Goal: Contribute content: Contribute content

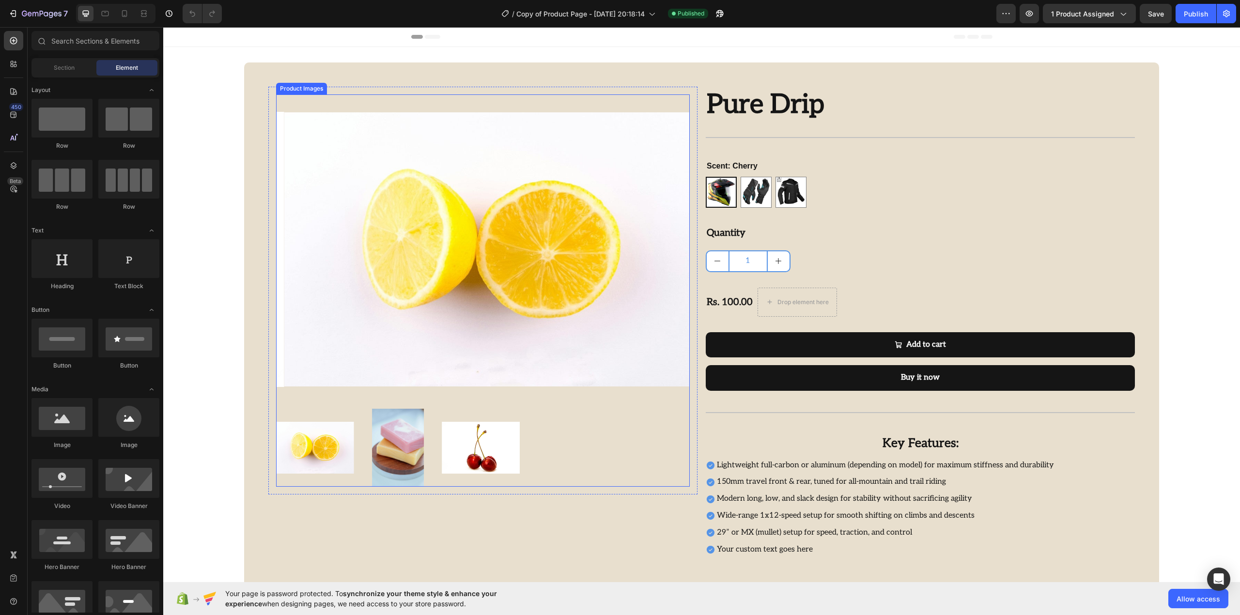
click at [254, 89] on div "Product Images Row Pure Drip Product Title Title Line Image “So easy to use and…" at bounding box center [701, 324] width 915 height 524
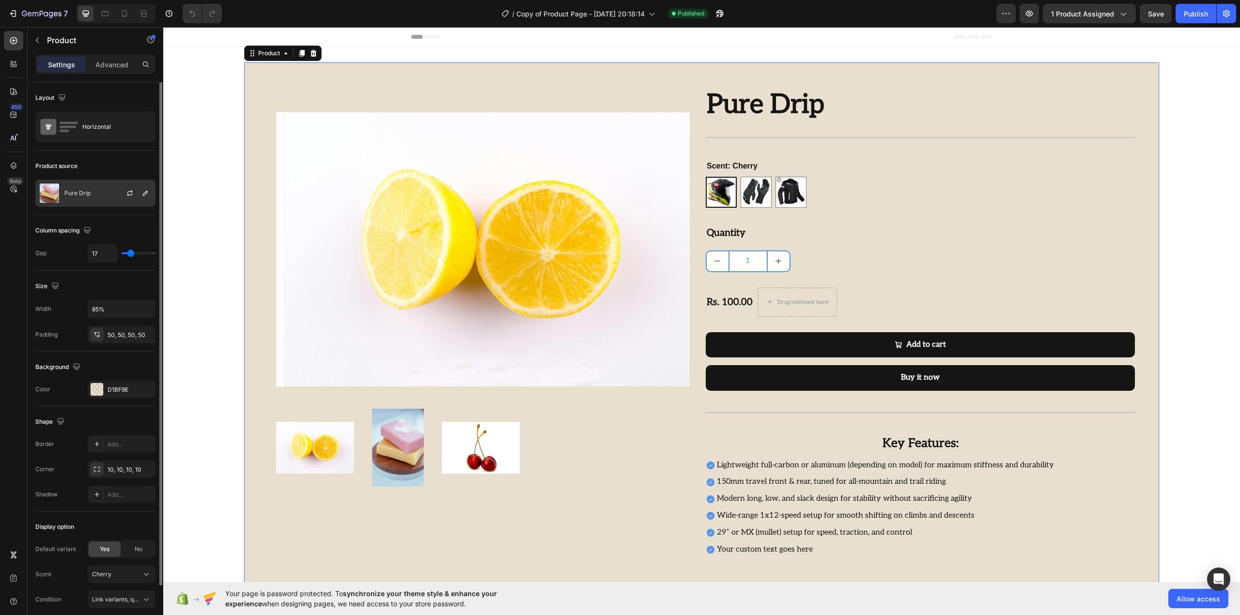
click at [141, 185] on div at bounding box center [133, 193] width 43 height 26
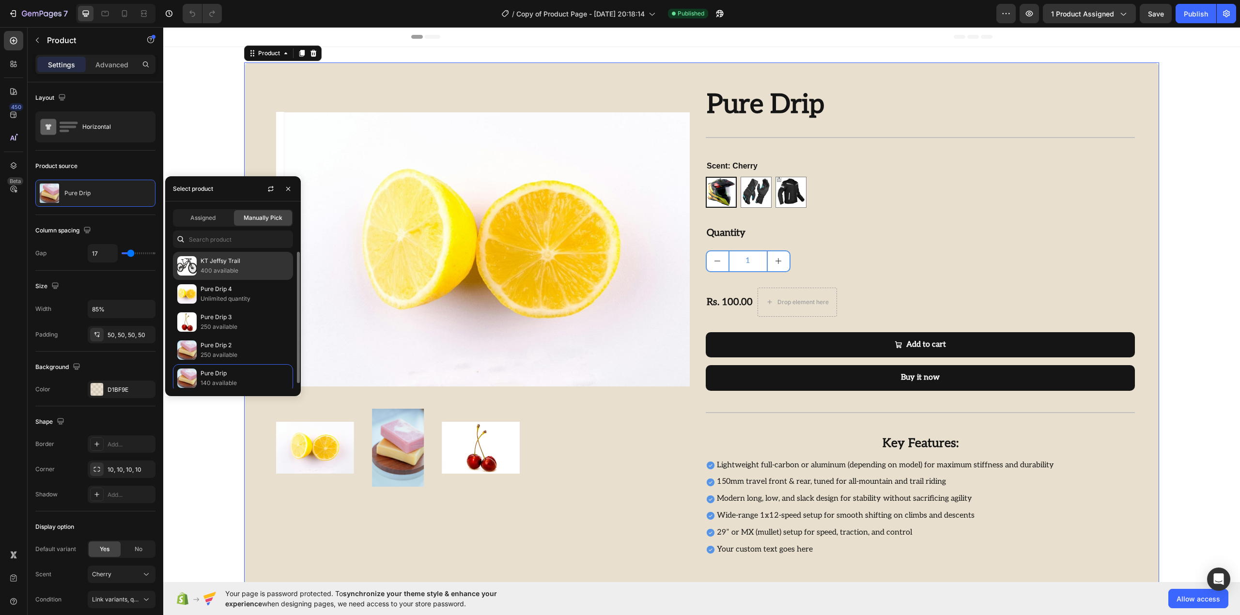
click at [221, 259] on p "KT Jeffsy Trail" at bounding box center [244, 261] width 88 height 10
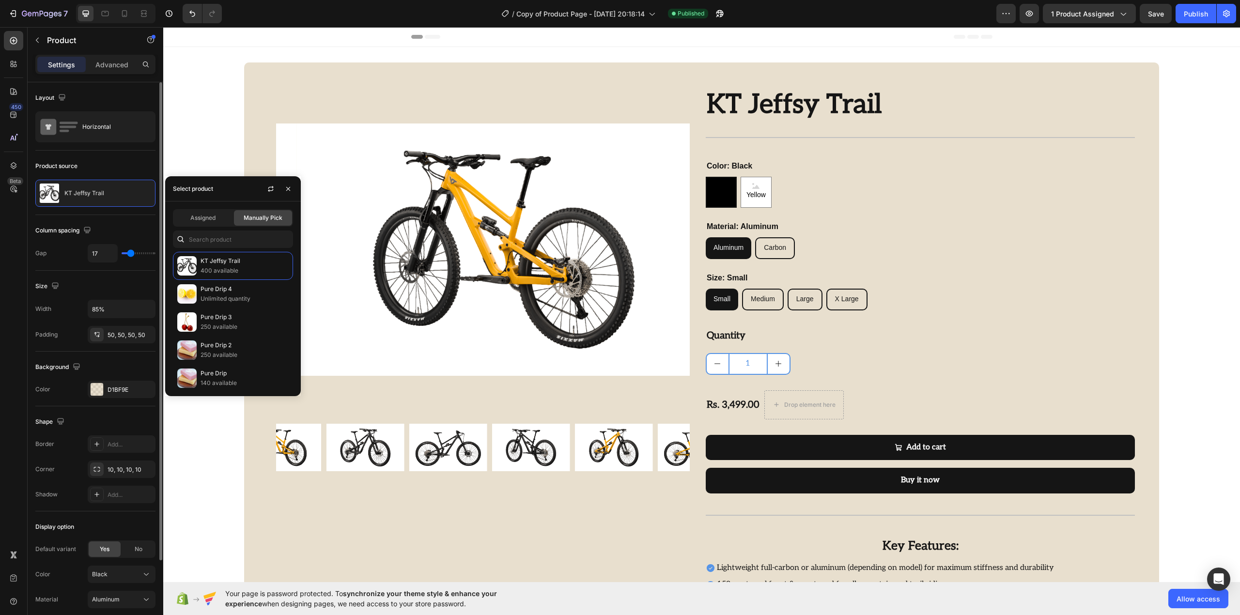
click at [108, 215] on div "Layout Horizontal" at bounding box center [95, 243] width 120 height 56
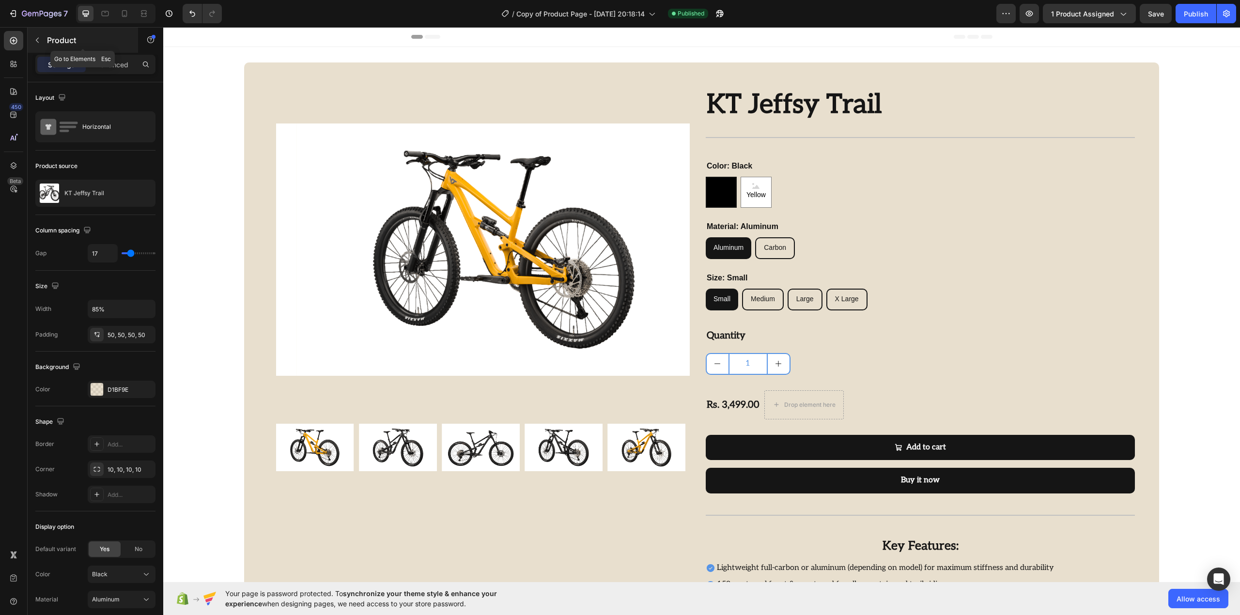
click at [92, 42] on p "Product" at bounding box center [88, 40] width 82 height 12
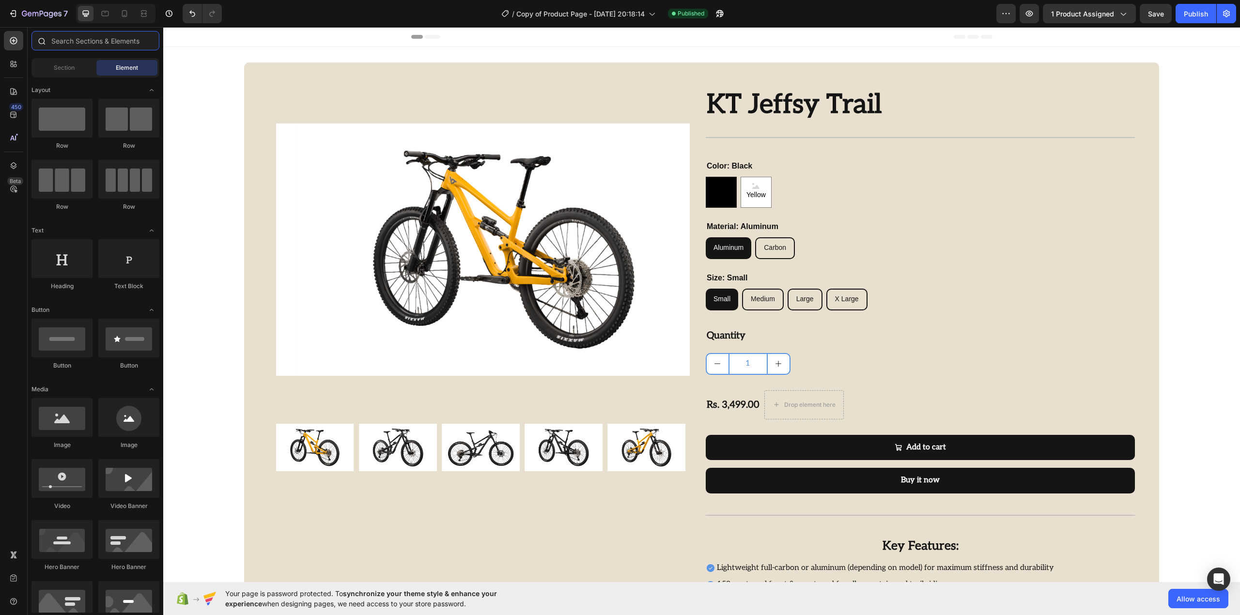
click at [95, 44] on input "text" at bounding box center [95, 40] width 128 height 19
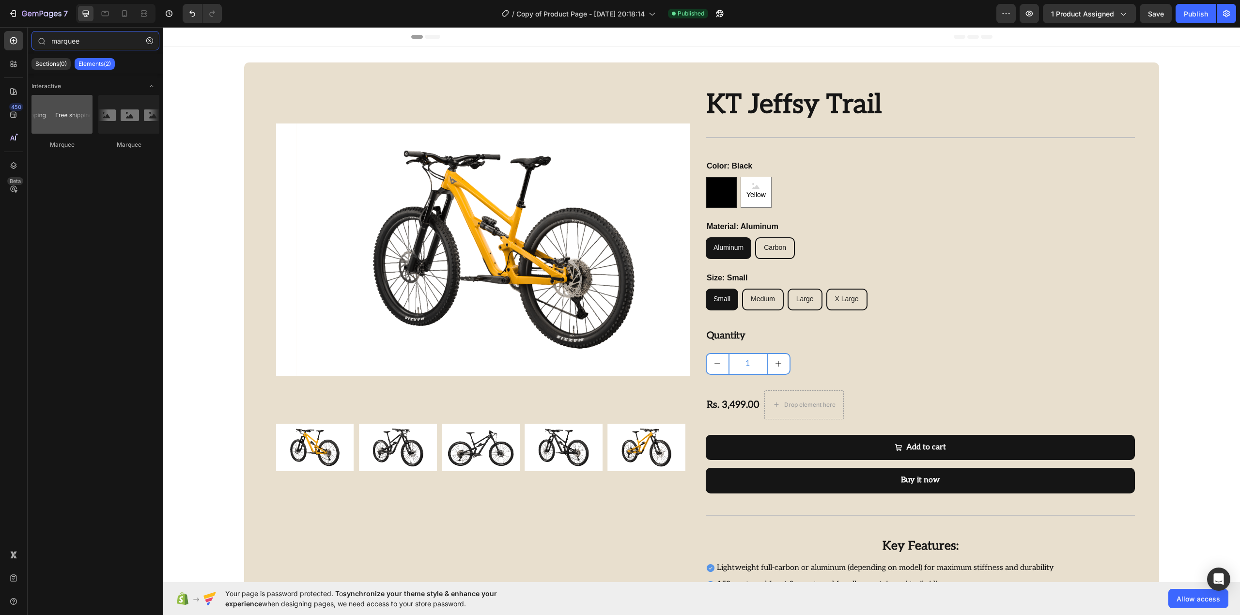
type input "marquee"
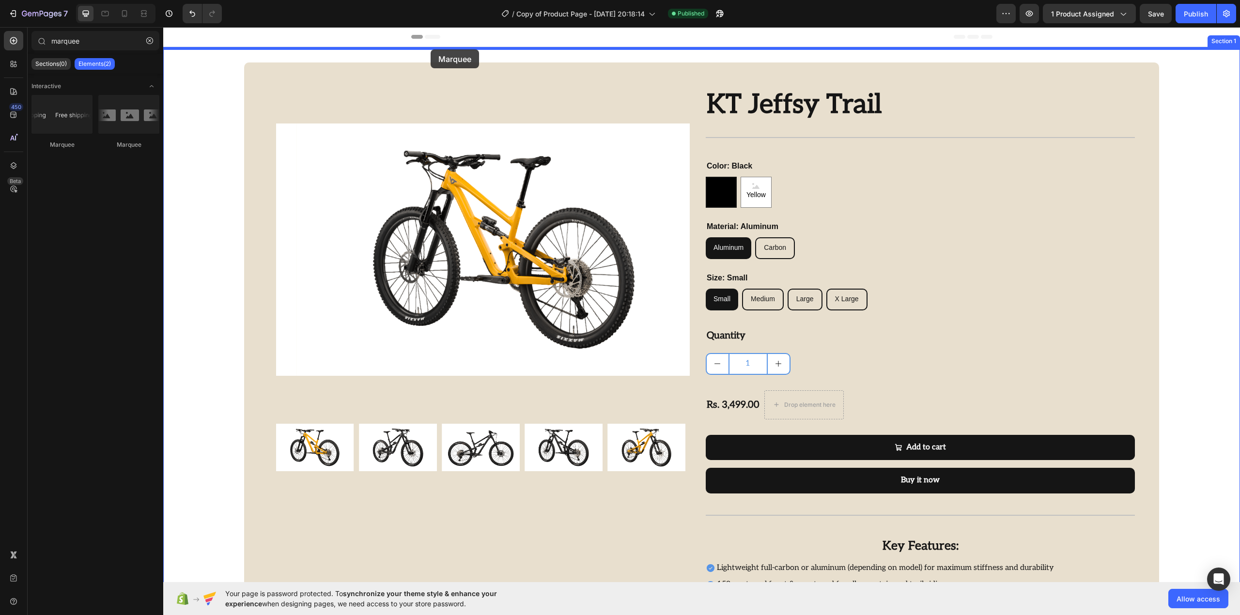
drag, startPoint x: 220, startPoint y: 159, endPoint x: 430, endPoint y: 49, distance: 237.2
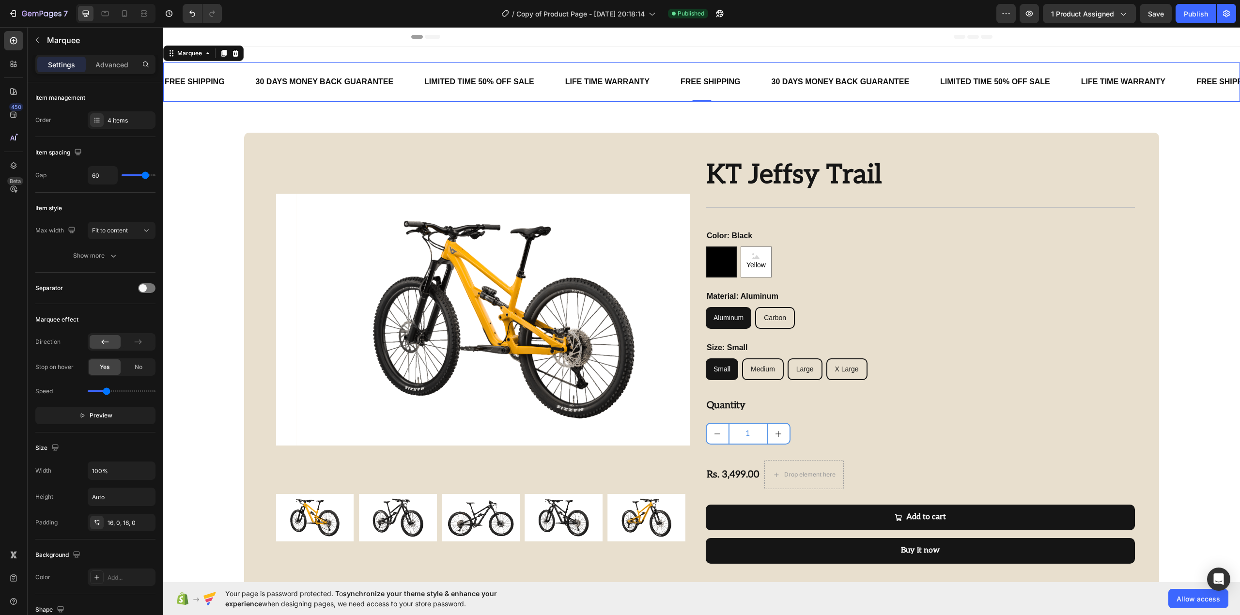
click at [383, 70] on div "FREE SHIPPING Text Block 30 DAYS MONEY BACK GUARANTEE Text Block LIMITED TIME 5…" at bounding box center [701, 81] width 1076 height 39
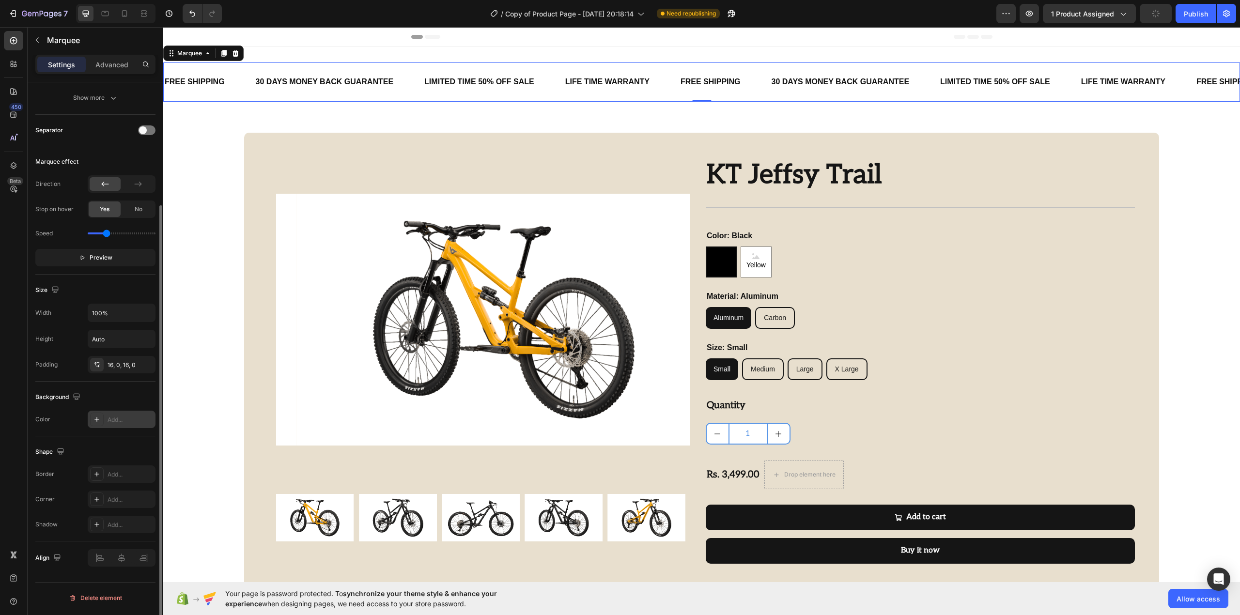
click at [94, 423] on icon at bounding box center [97, 419] width 8 height 8
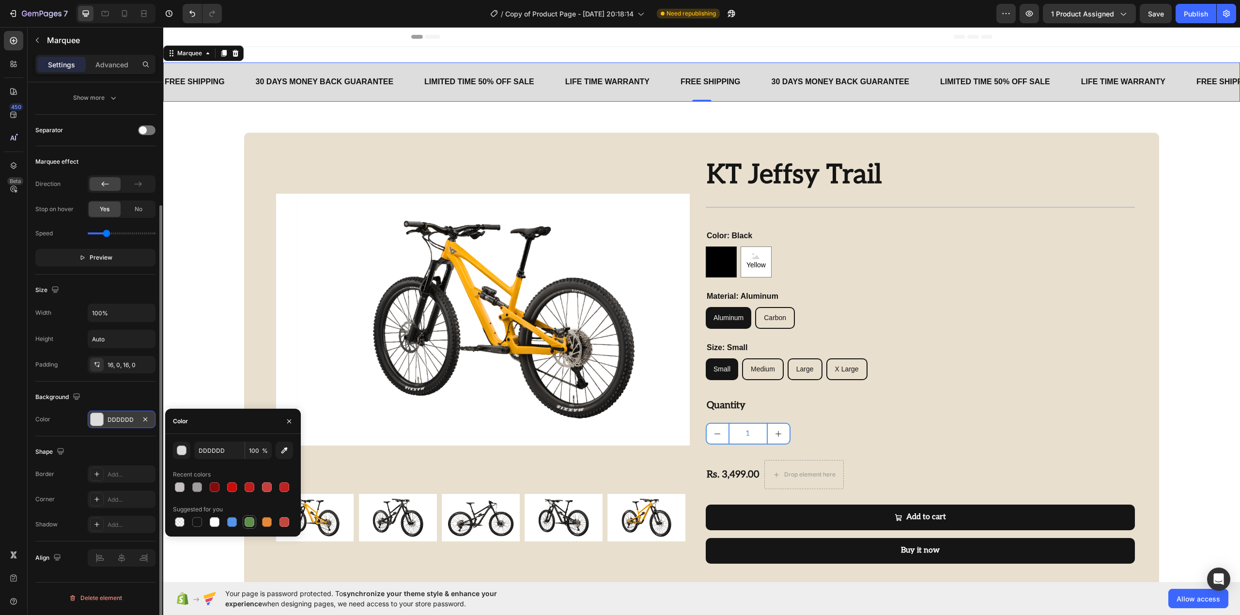
click at [248, 523] on div at bounding box center [250, 522] width 10 height 10
type input "5E8E49"
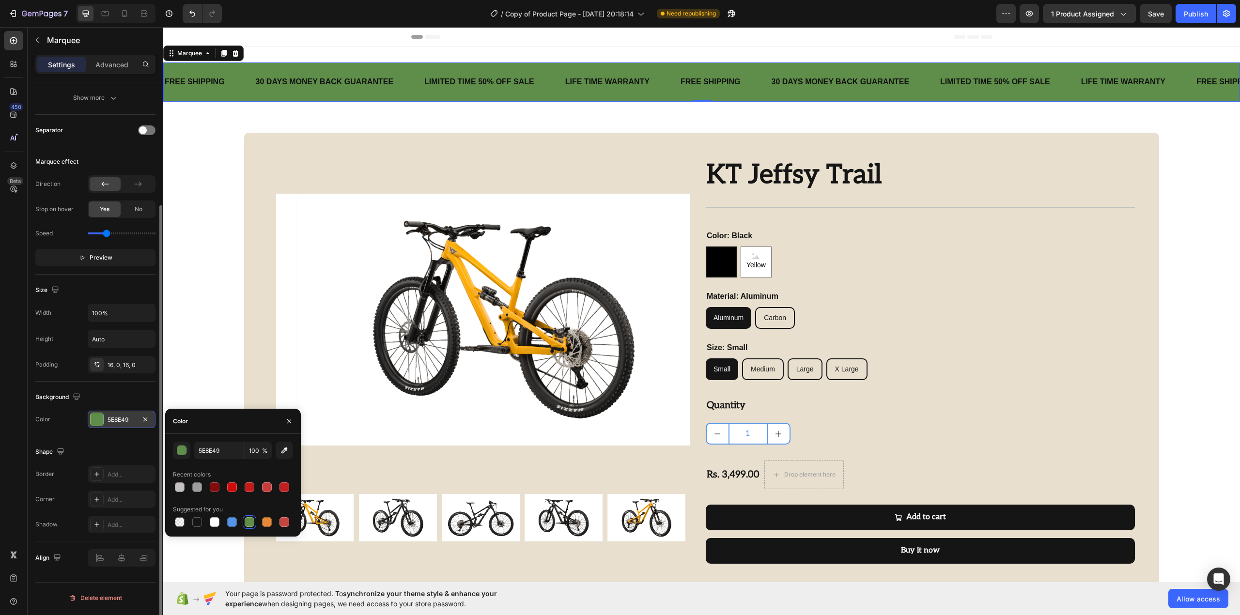
click at [103, 120] on div "Separator" at bounding box center [95, 130] width 120 height 31
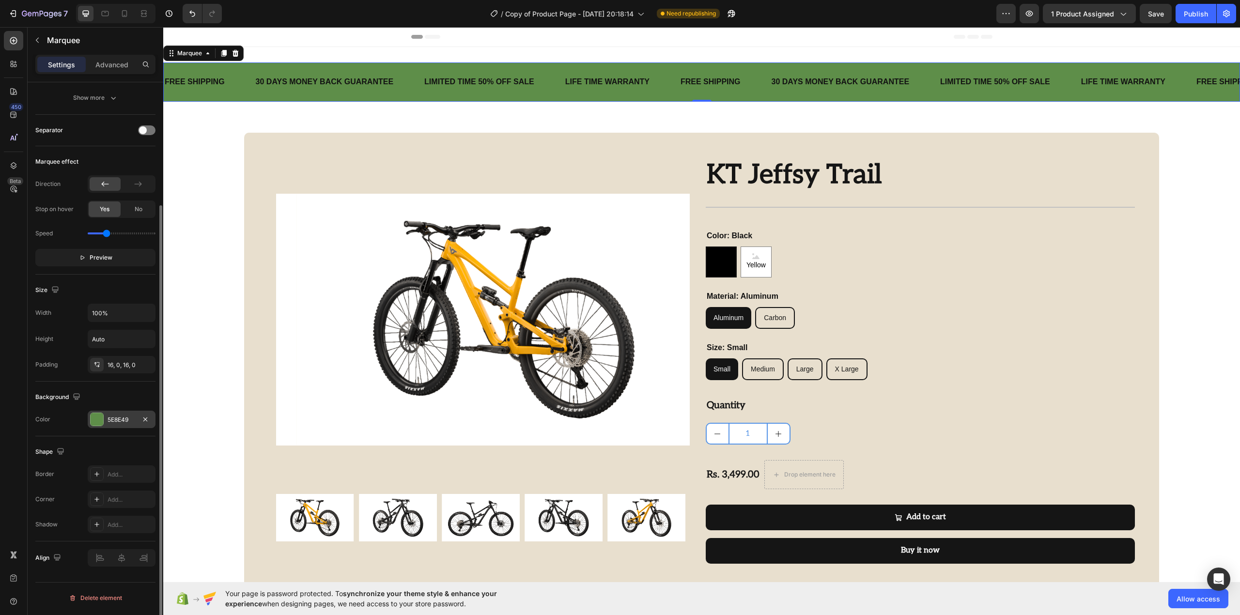
scroll to position [0, 0]
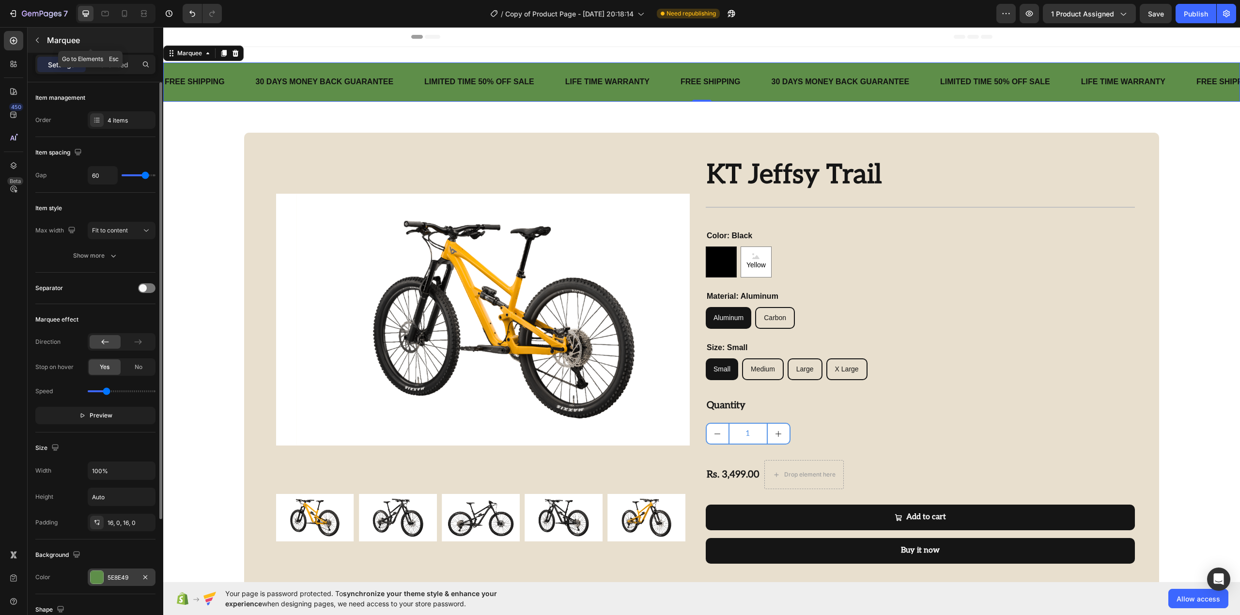
click at [42, 43] on button "button" at bounding box center [37, 39] width 15 height 15
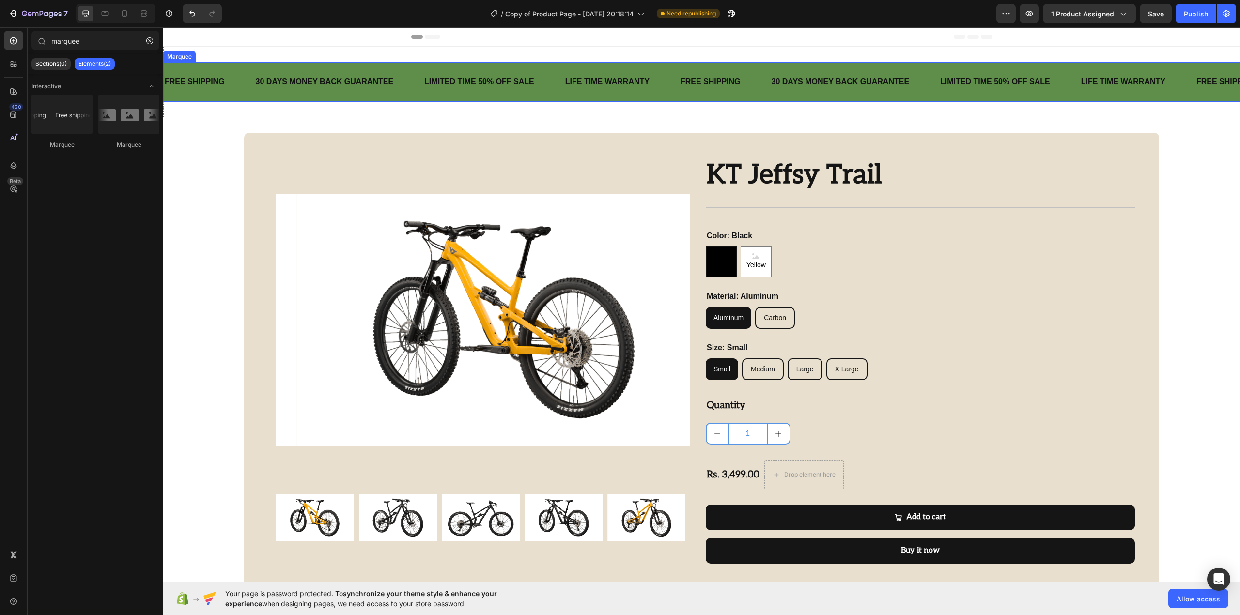
click at [243, 72] on div "FREE SHIPPING Text Block" at bounding box center [209, 82] width 91 height 24
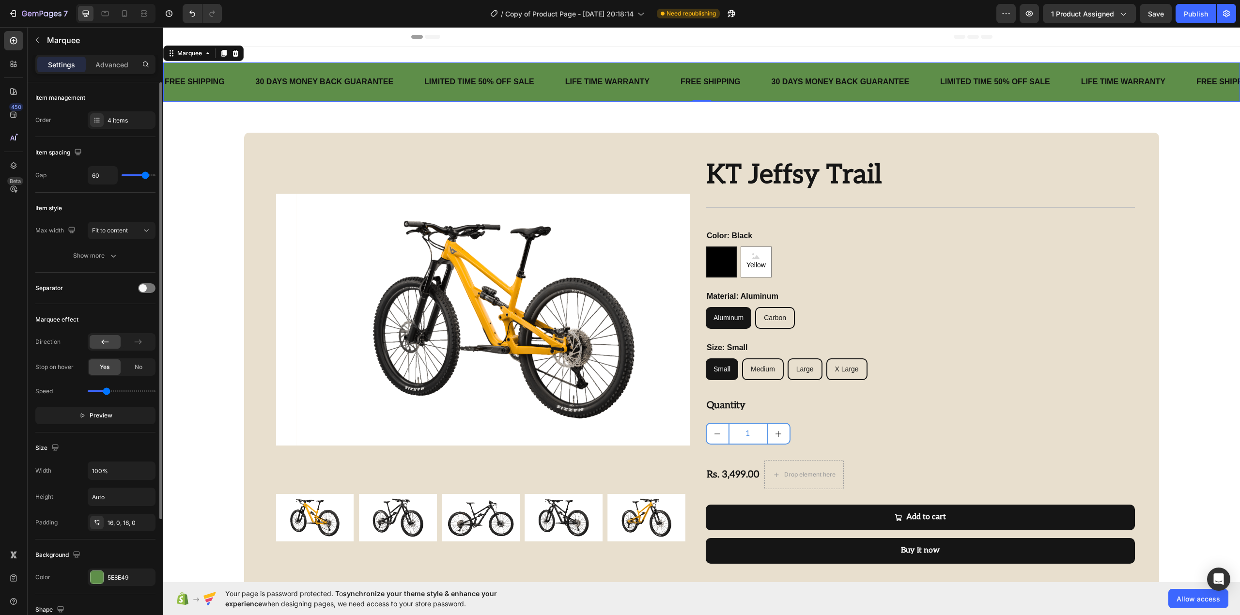
scroll to position [129, 0]
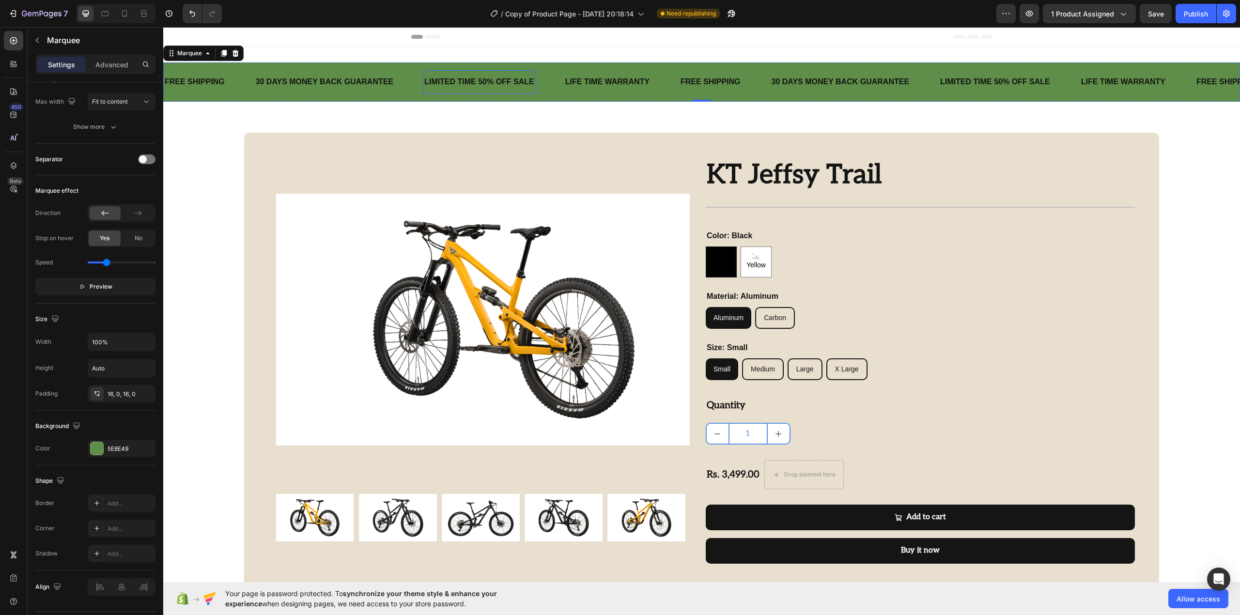
click at [510, 85] on div "LIMITED TIME 50% OFF SALE" at bounding box center [479, 82] width 112 height 16
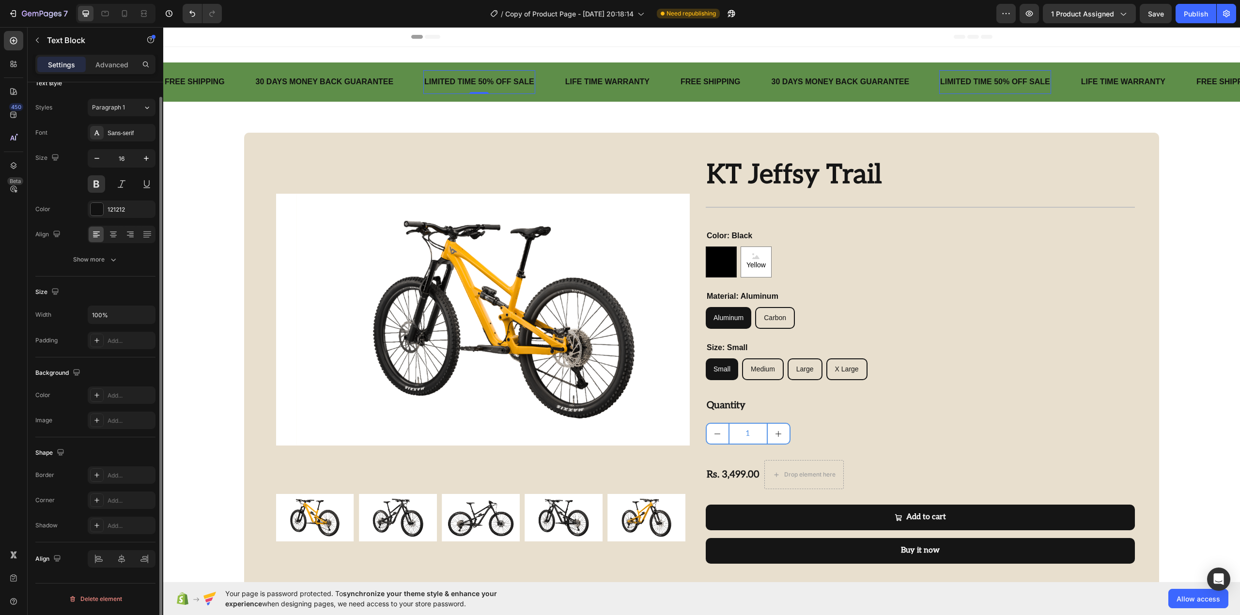
scroll to position [0, 0]
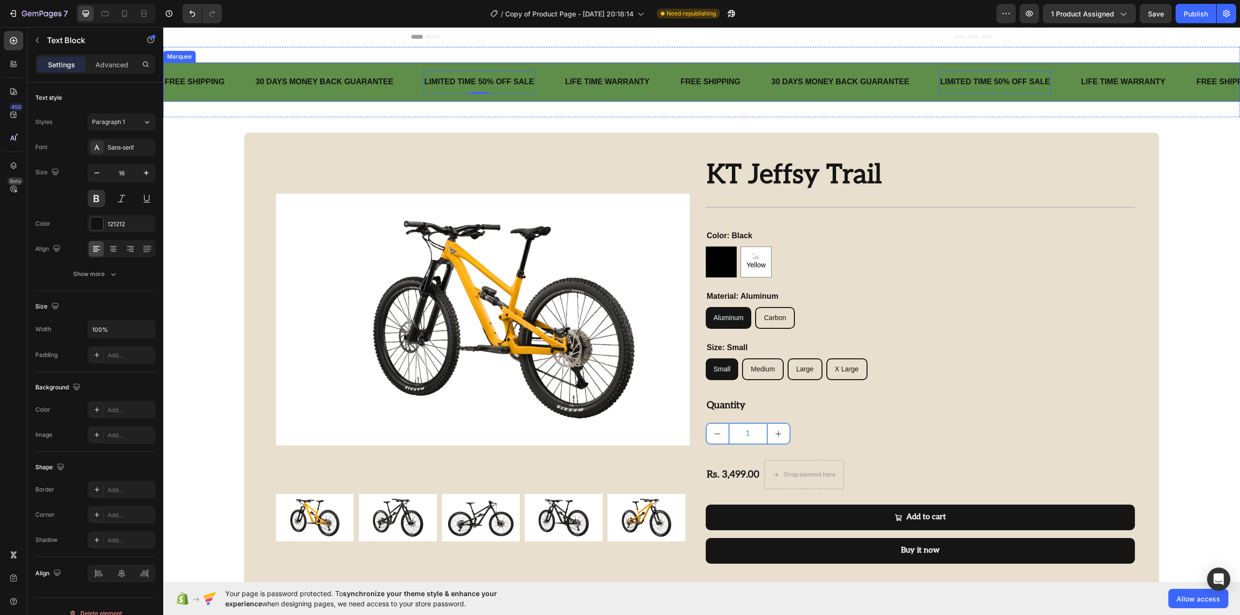
click at [661, 81] on div "LIFE TIME WARRANTY Text Block" at bounding box center [621, 82] width 115 height 24
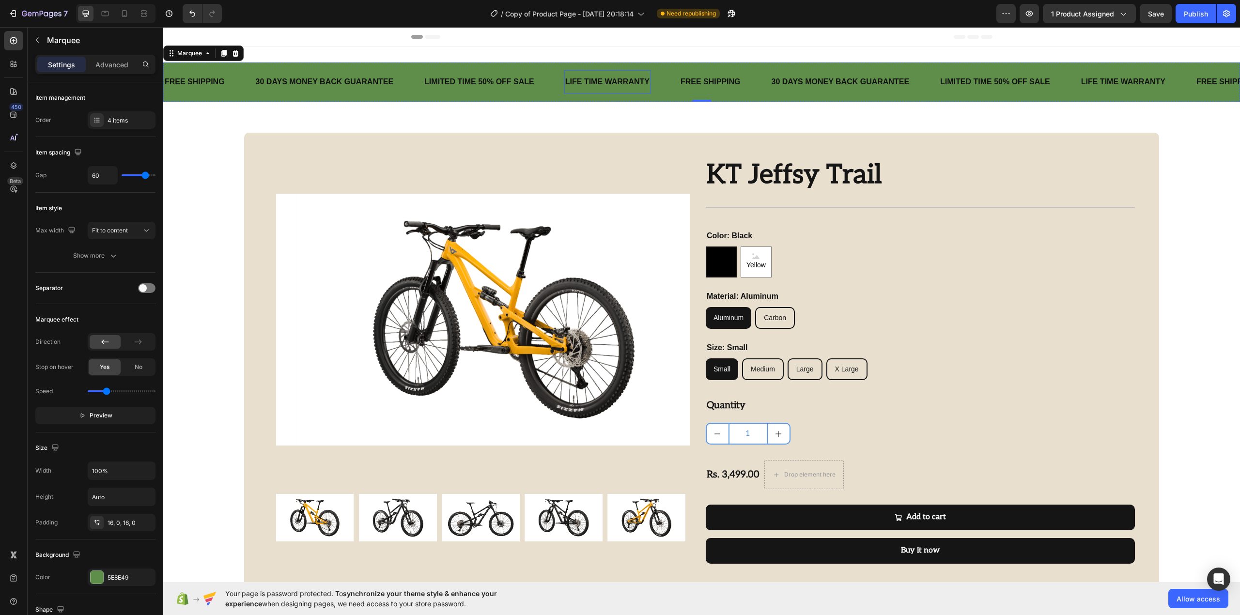
click at [623, 87] on div "LIFE TIME WARRANTY" at bounding box center [607, 82] width 86 height 16
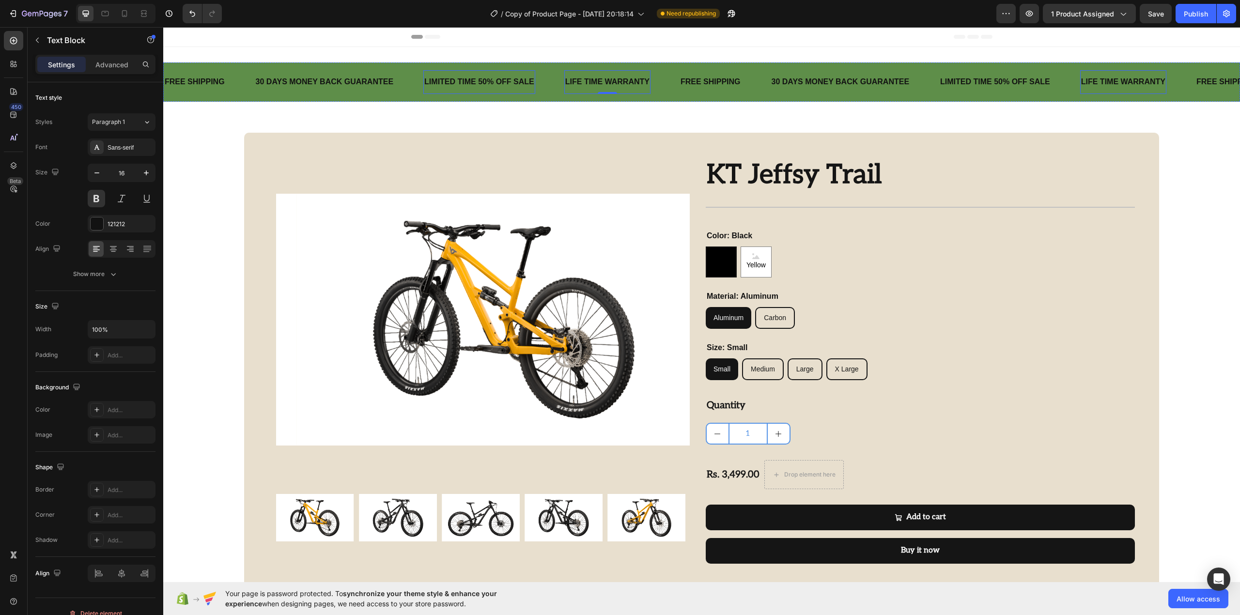
click at [502, 87] on div "LIMITED TIME 50% OFF SALE" at bounding box center [479, 82] width 112 height 16
click at [474, 84] on div "LIMITED TIME 50% OFF SALE" at bounding box center [479, 82] width 112 height 16
click at [474, 84] on p "LIMITED TIME 50% OFF SALE" at bounding box center [479, 82] width 110 height 14
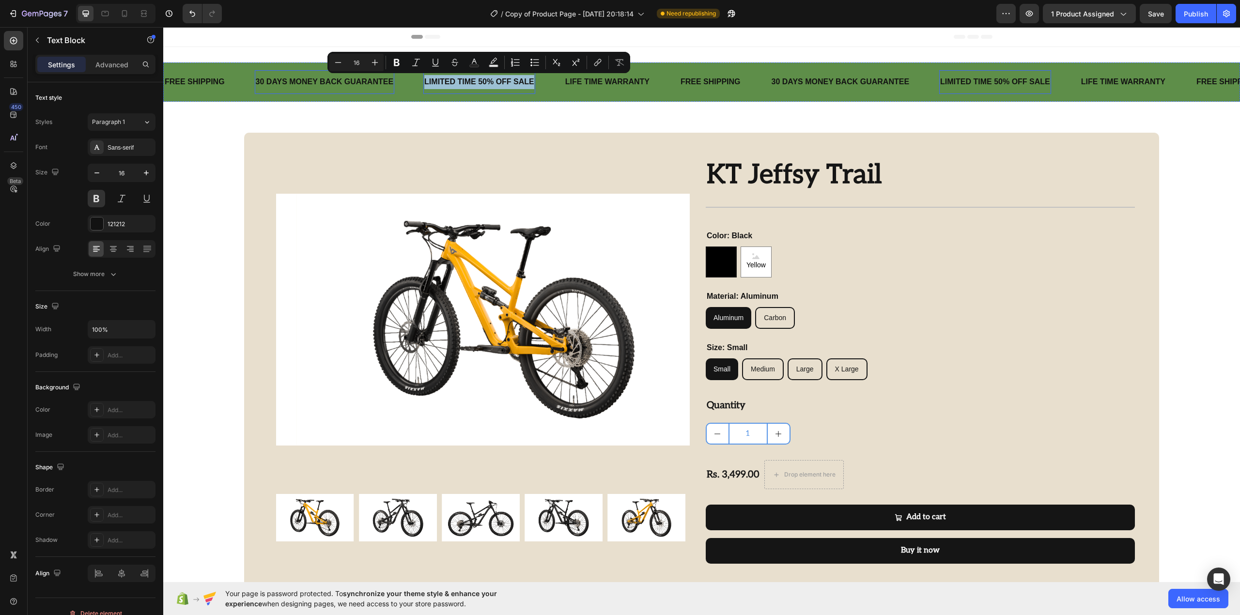
click at [384, 90] on div "30 DAYS MONEY BACK GUARANTEE" at bounding box center [325, 82] width 140 height 16
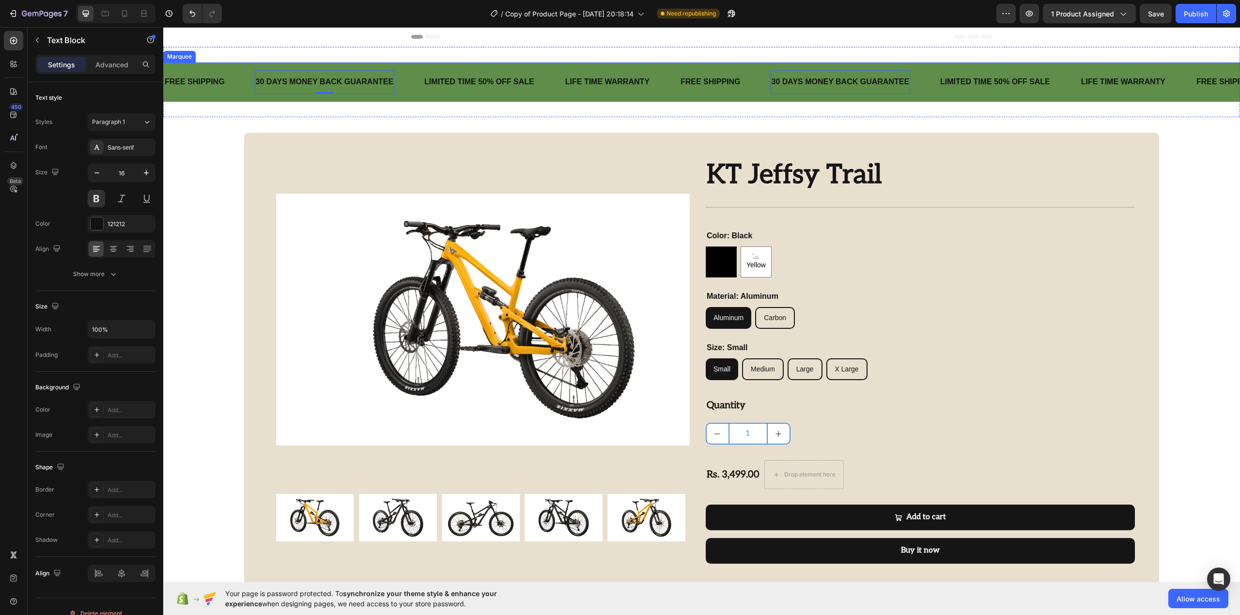
click at [407, 86] on div "30 DAYS MONEY BACK GUARANTEE Text Block 0" at bounding box center [339, 82] width 169 height 24
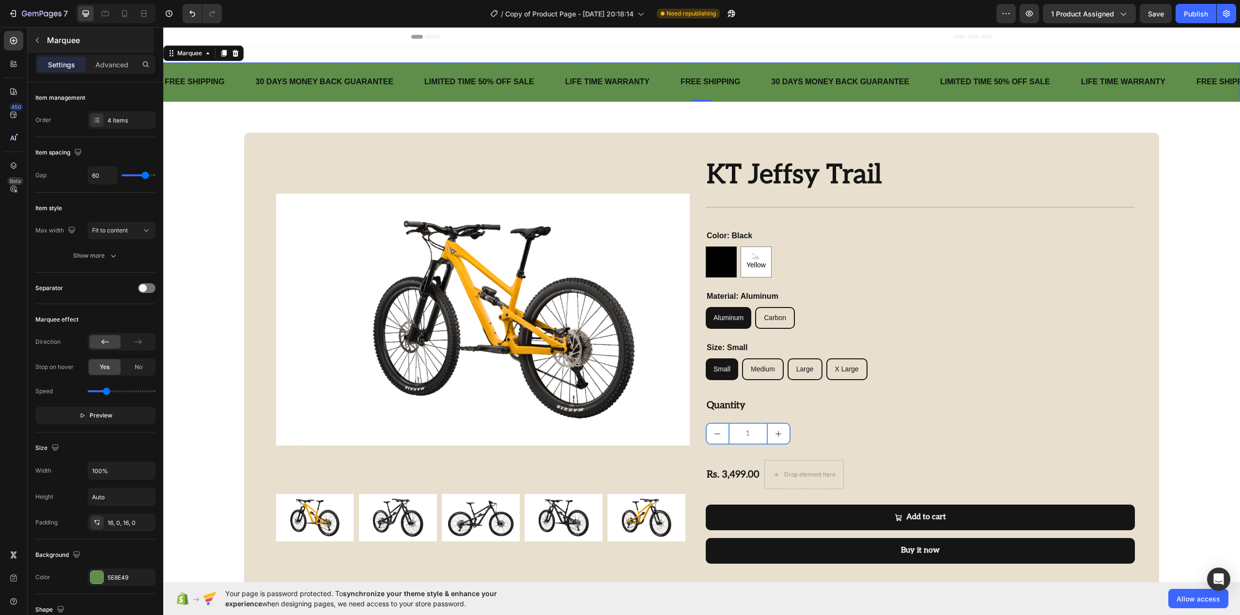
click at [66, 46] on p "Marquee" at bounding box center [99, 40] width 105 height 12
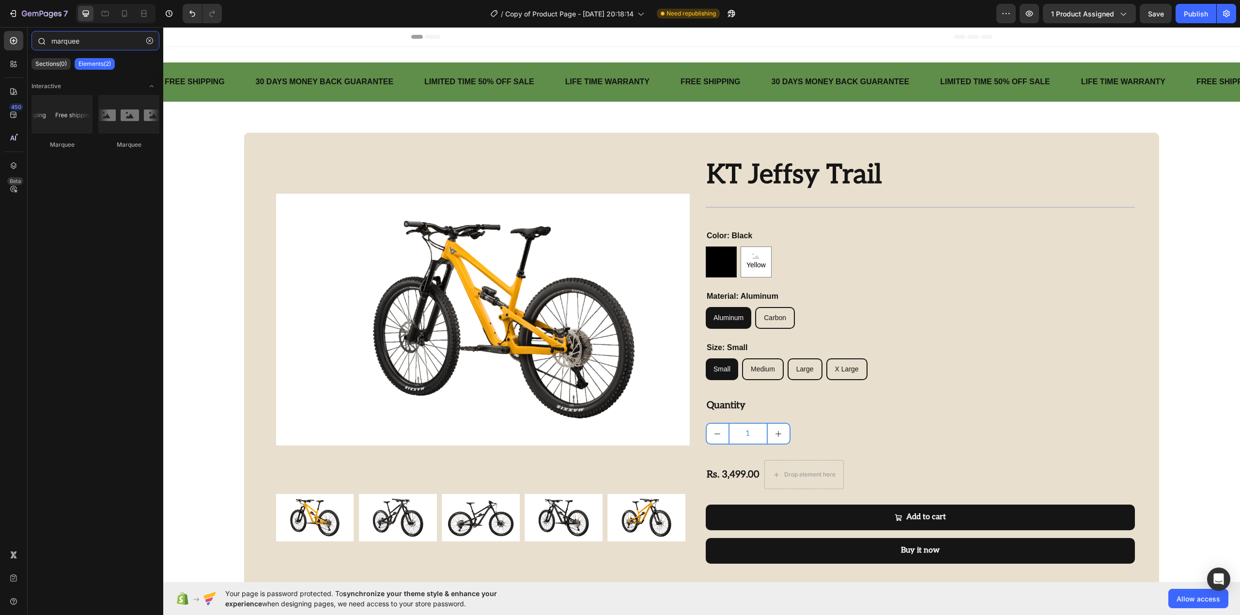
click at [99, 40] on input "marquee" at bounding box center [95, 40] width 128 height 19
click at [98, 40] on input "marquee" at bounding box center [95, 40] width 128 height 19
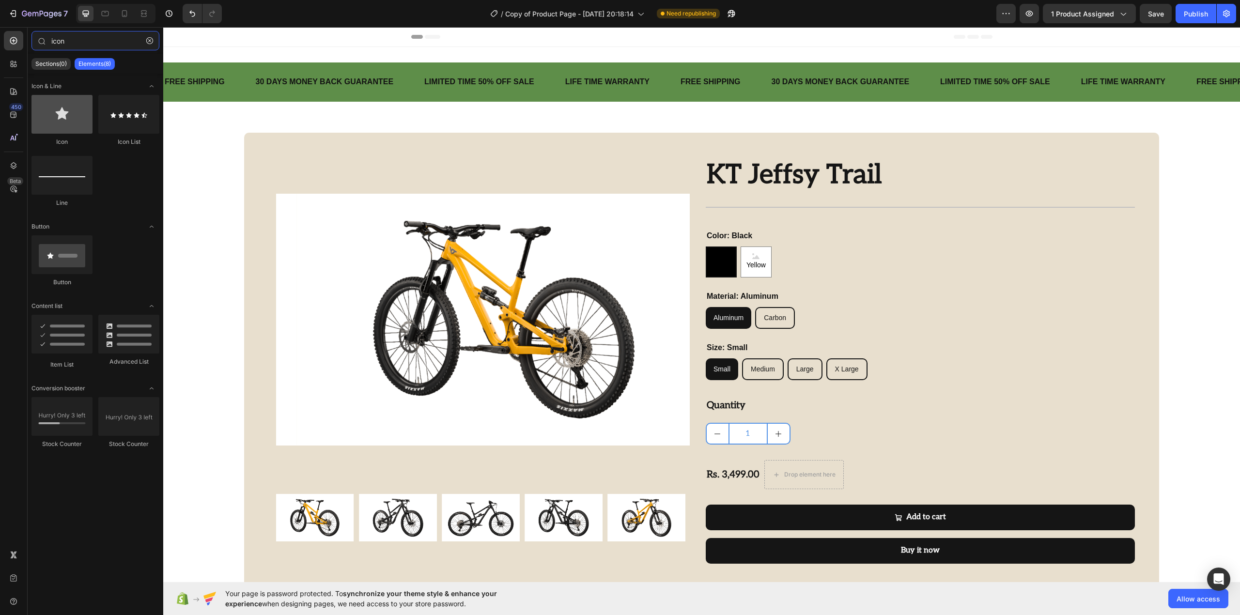
type input "icon"
click at [40, 112] on div at bounding box center [61, 114] width 61 height 39
drag, startPoint x: 203, startPoint y: 139, endPoint x: 421, endPoint y: 79, distance: 226.5
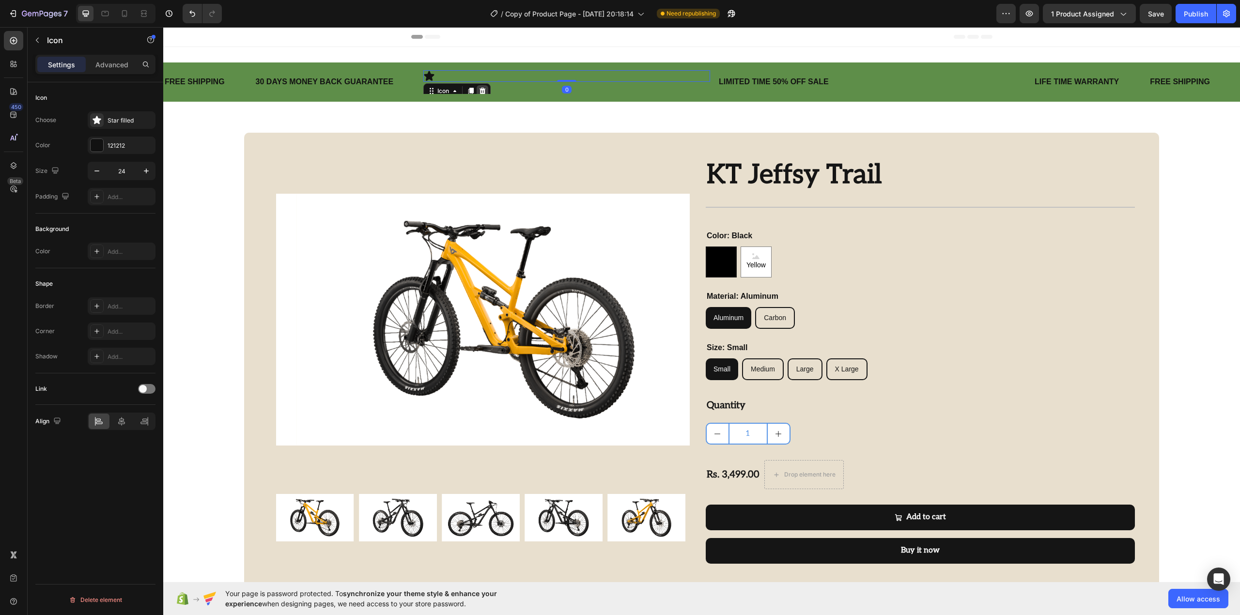
click at [485, 90] on icon at bounding box center [482, 91] width 8 height 8
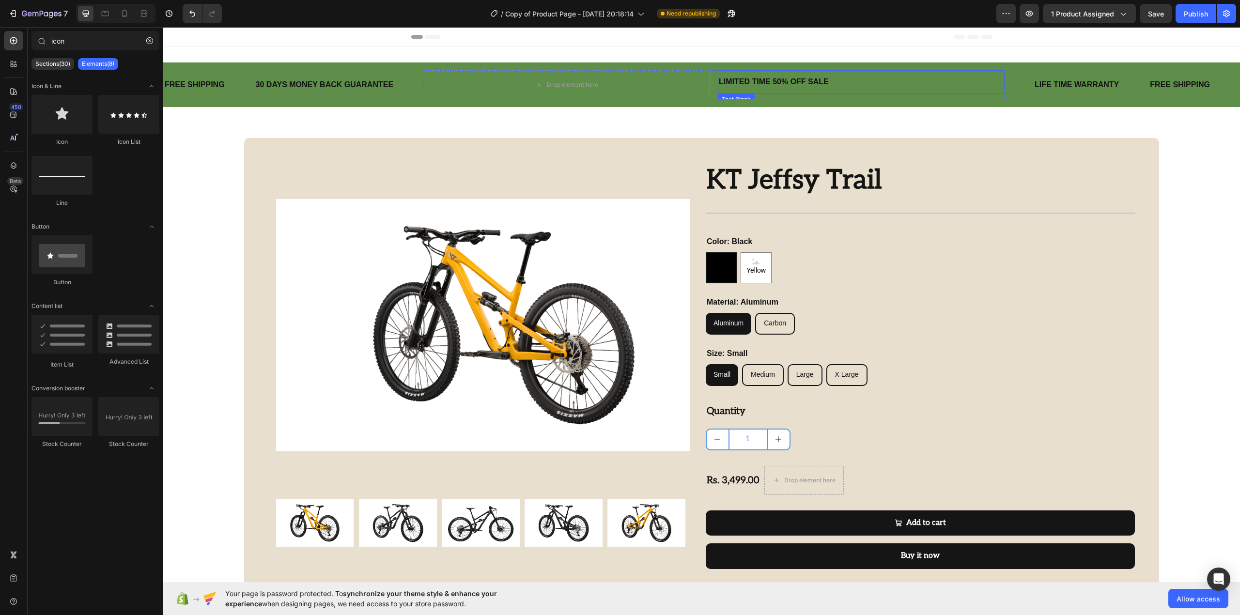
click at [764, 82] on div "LIMITED TIME 50% OFF SALE" at bounding box center [861, 82] width 287 height 16
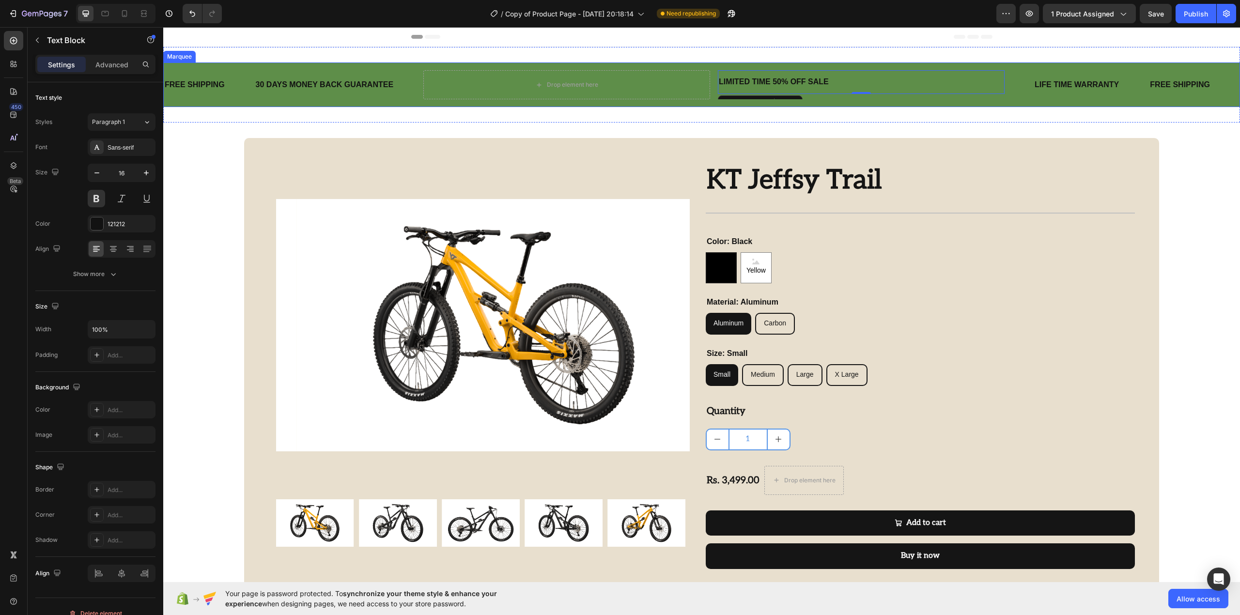
click at [716, 102] on div "FREE SHIPPING Text Block 30 DAYS MONEY BACK GUARANTEE Text Block Drop element h…" at bounding box center [701, 84] width 1076 height 45
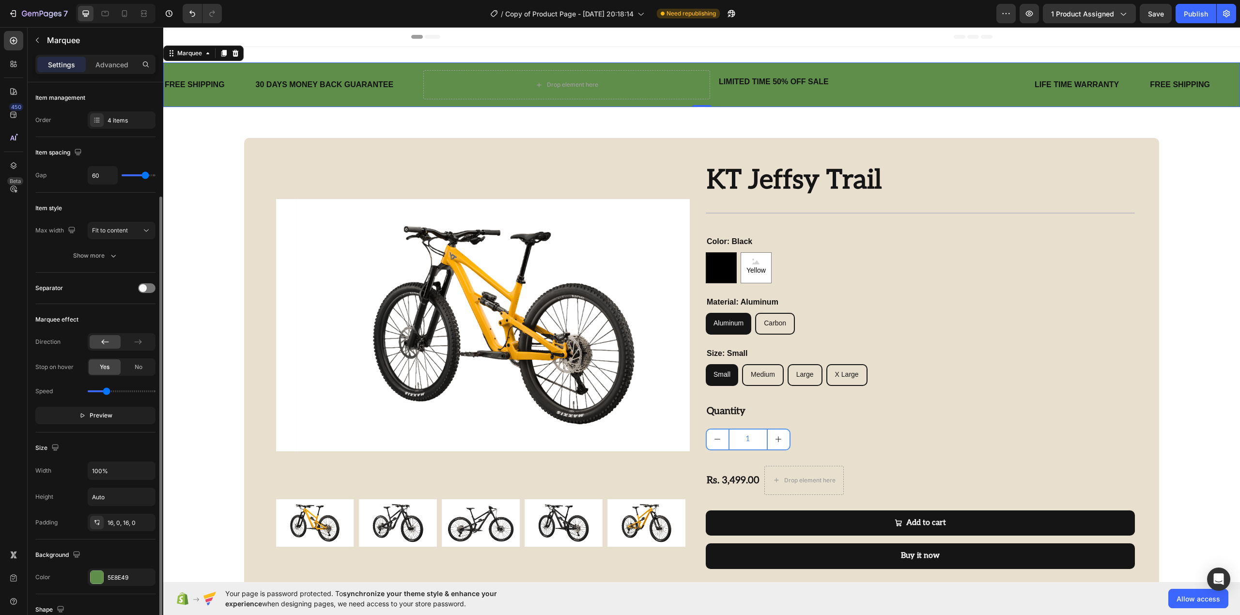
scroll to position [158, 0]
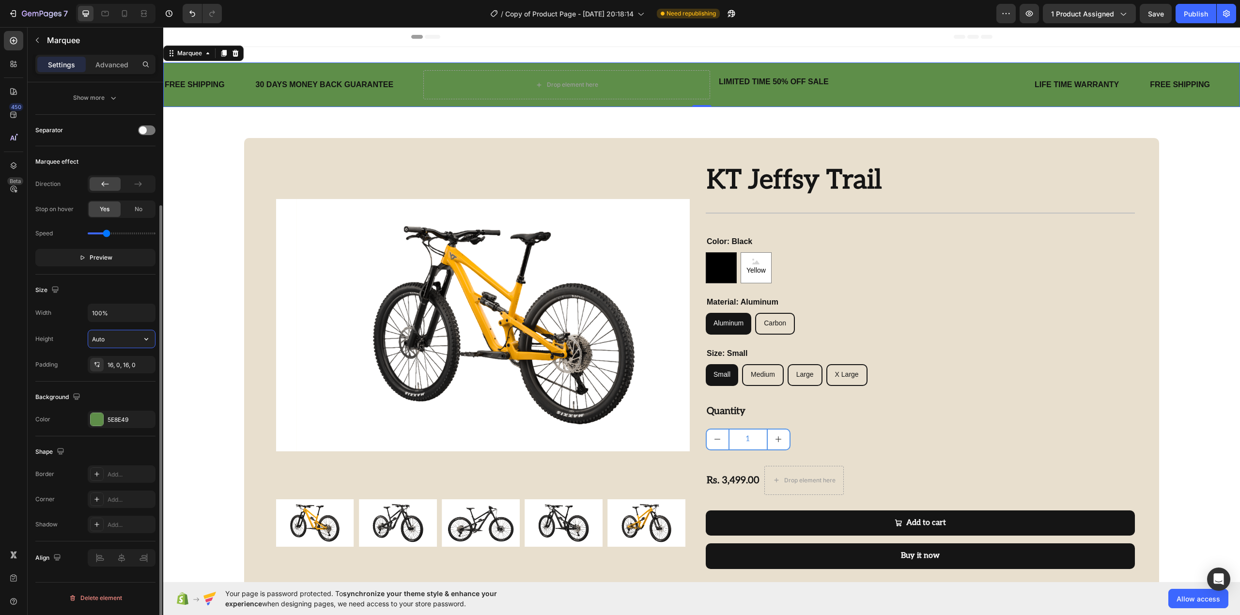
click at [124, 342] on input "Auto" at bounding box center [121, 338] width 67 height 17
click at [143, 338] on icon "button" at bounding box center [146, 339] width 10 height 10
click at [114, 423] on p "Large 64px" at bounding box center [119, 420] width 55 height 9
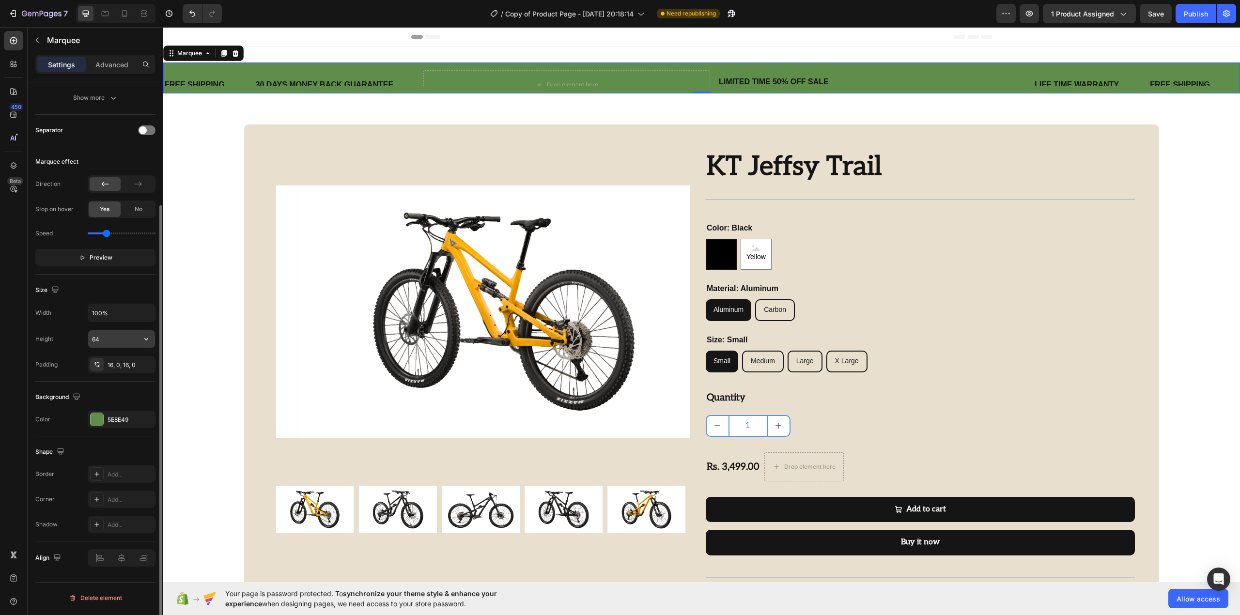
click at [103, 343] on input "64" at bounding box center [121, 338] width 67 height 17
type input "6"
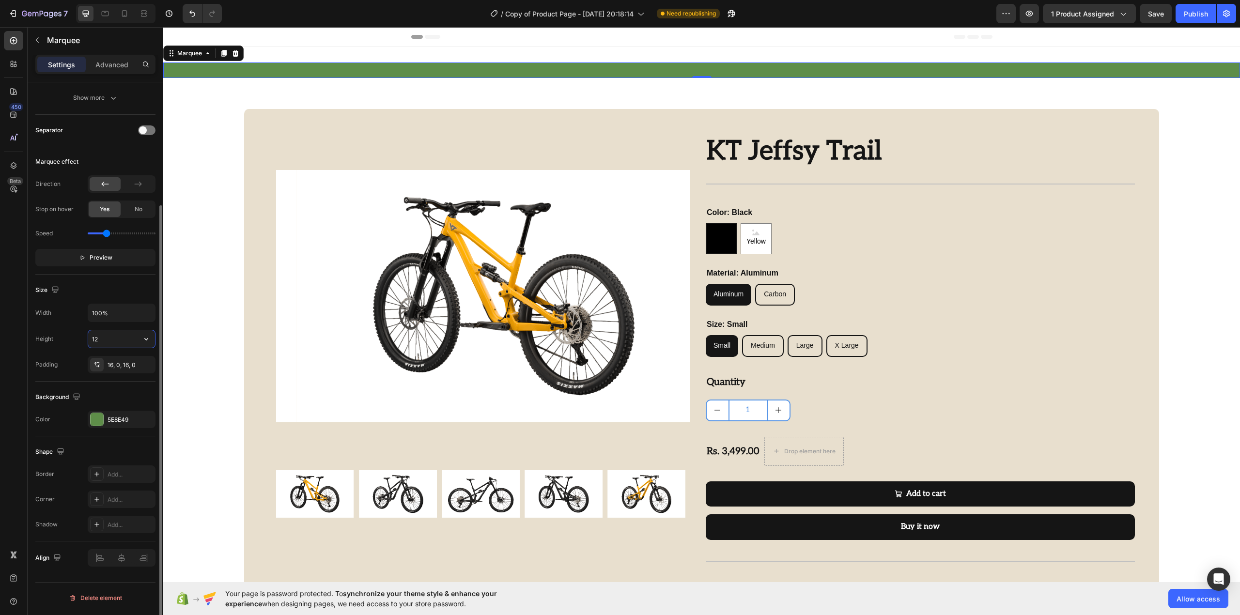
type input "120"
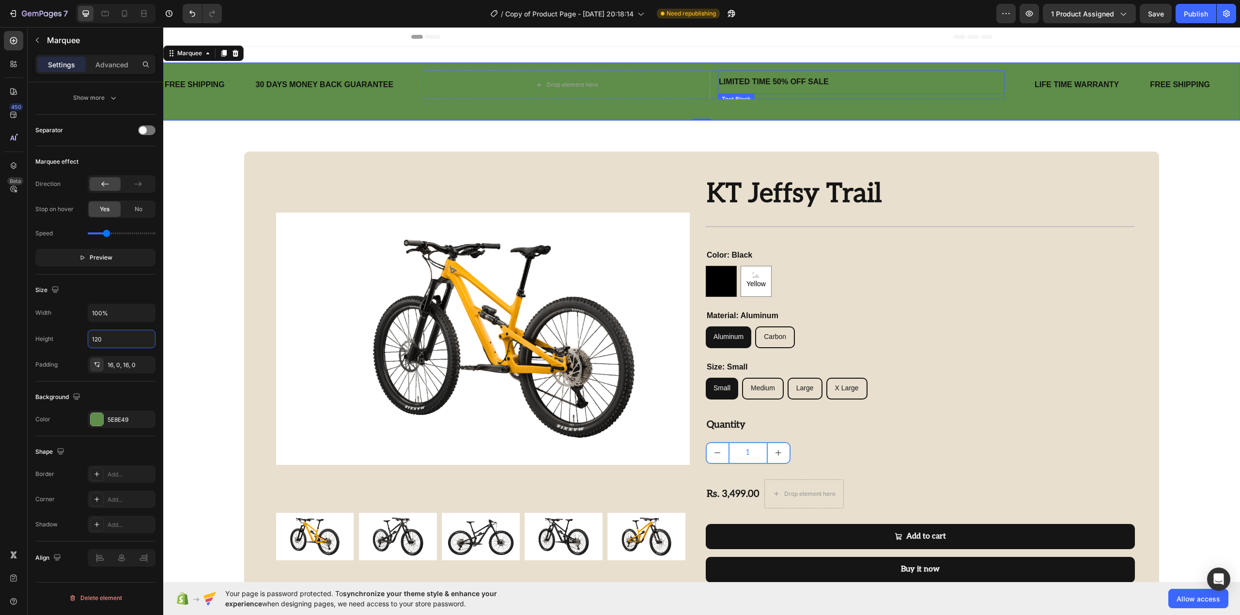
click at [835, 86] on div "LIMITED TIME 50% OFF SALE" at bounding box center [861, 82] width 287 height 16
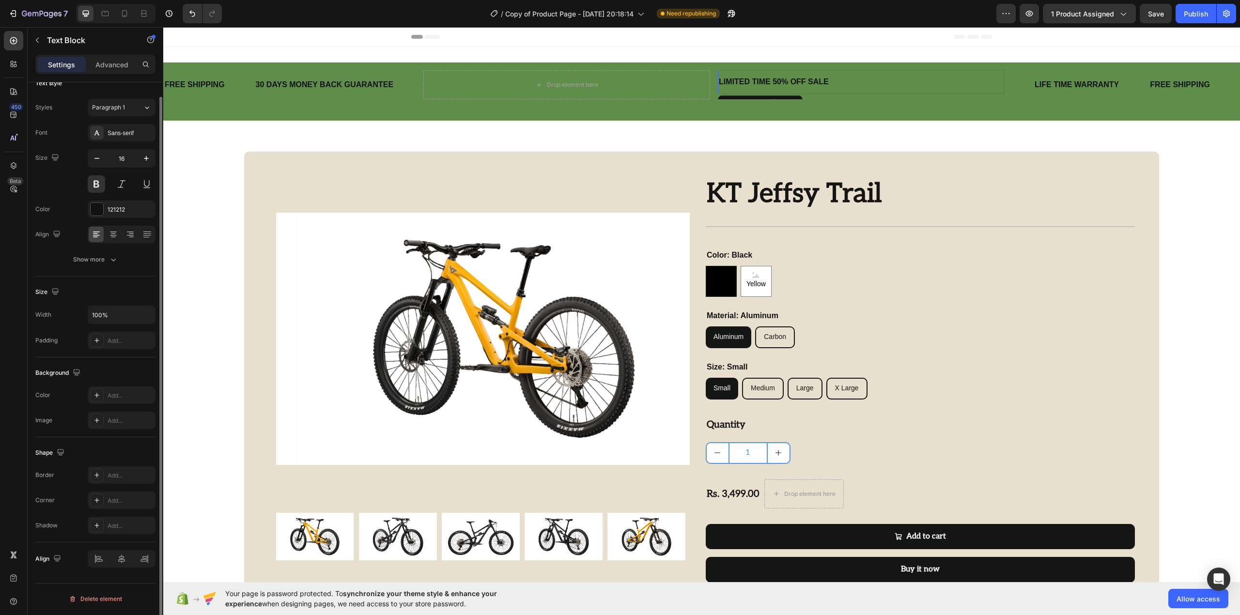
scroll to position [0, 0]
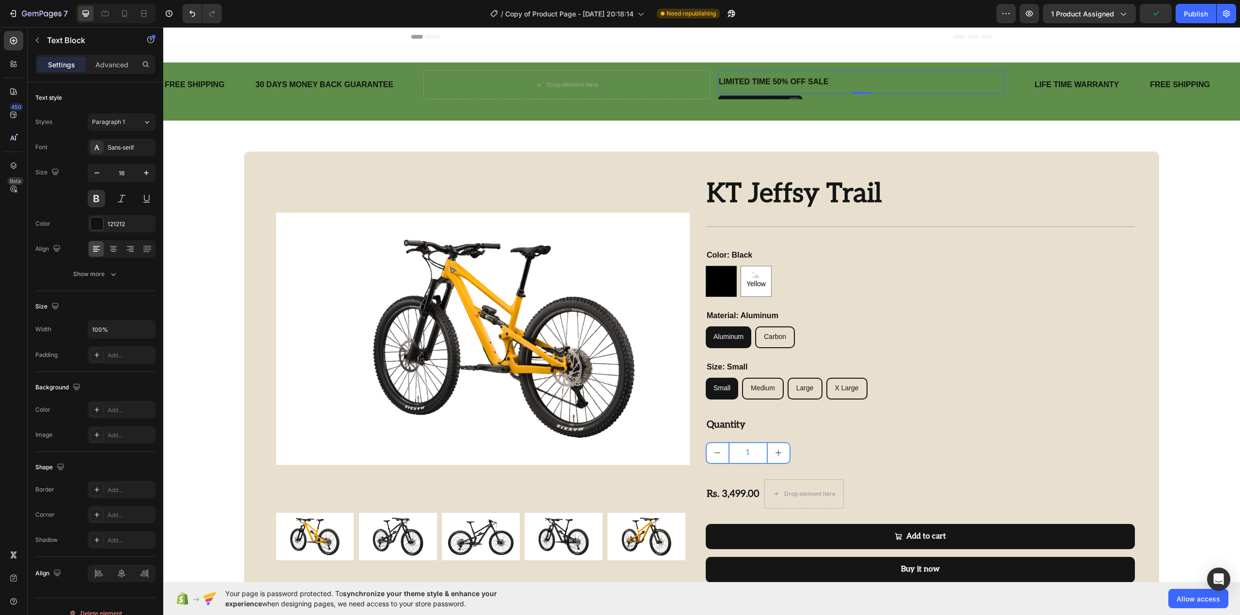
click at [797, 97] on div at bounding box center [794, 103] width 12 height 12
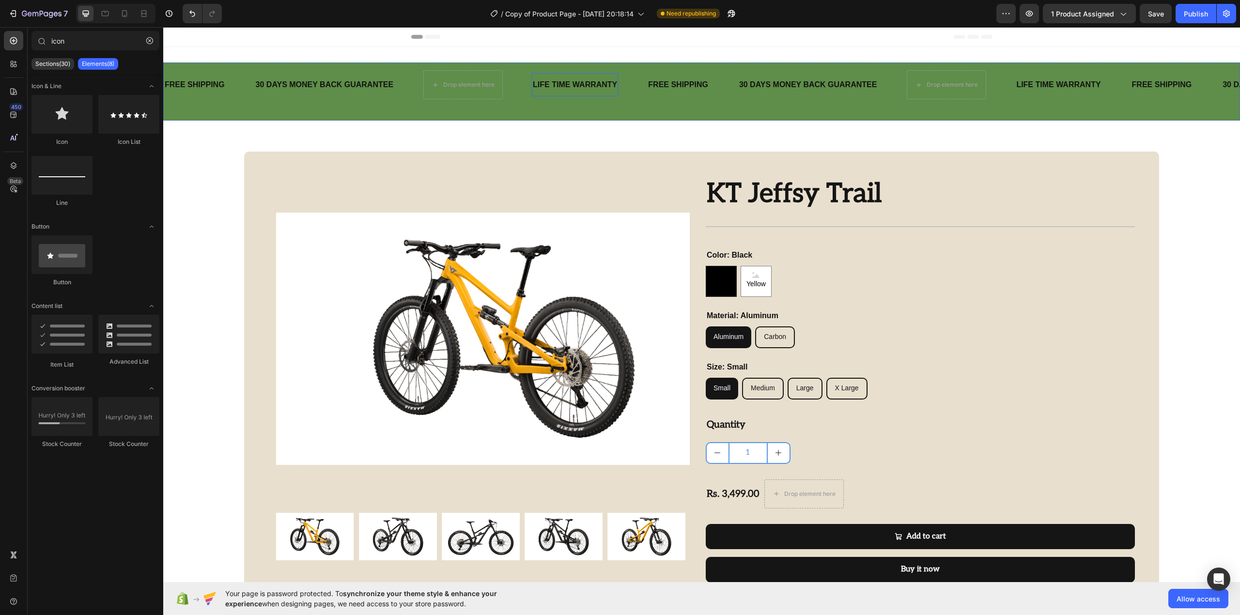
click at [573, 90] on div "LIFE TIME WARRANTY" at bounding box center [575, 85] width 86 height 16
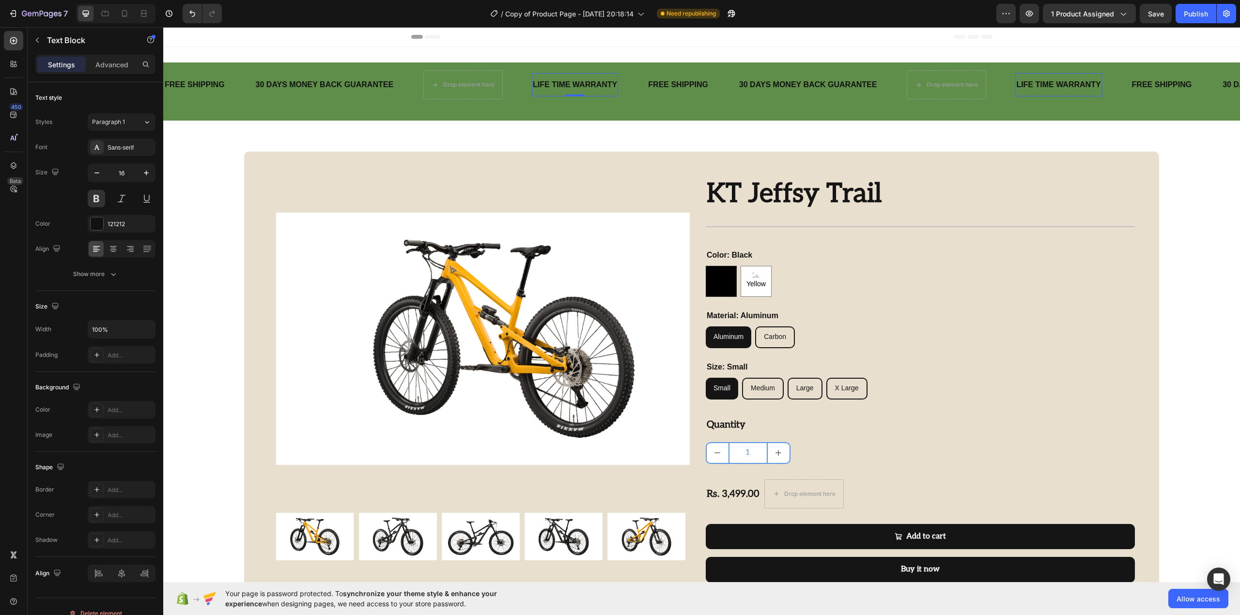
click at [539, 92] on div "LIFE TIME WARRANTY" at bounding box center [575, 85] width 86 height 16
click at [625, 92] on div "LIFE TIME WARRANTY Text Block 0" at bounding box center [589, 85] width 115 height 24
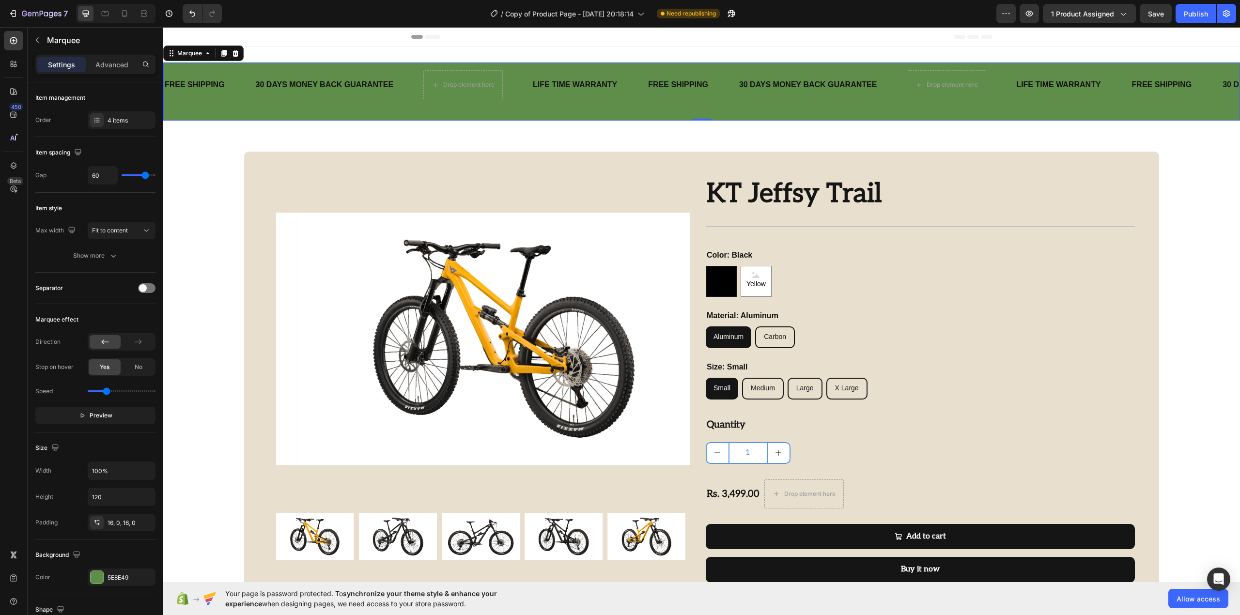
click at [718, 89] on div "FREE SHIPPING Text Block" at bounding box center [692, 85] width 91 height 24
click at [691, 88] on div "FREE SHIPPING" at bounding box center [678, 85] width 62 height 16
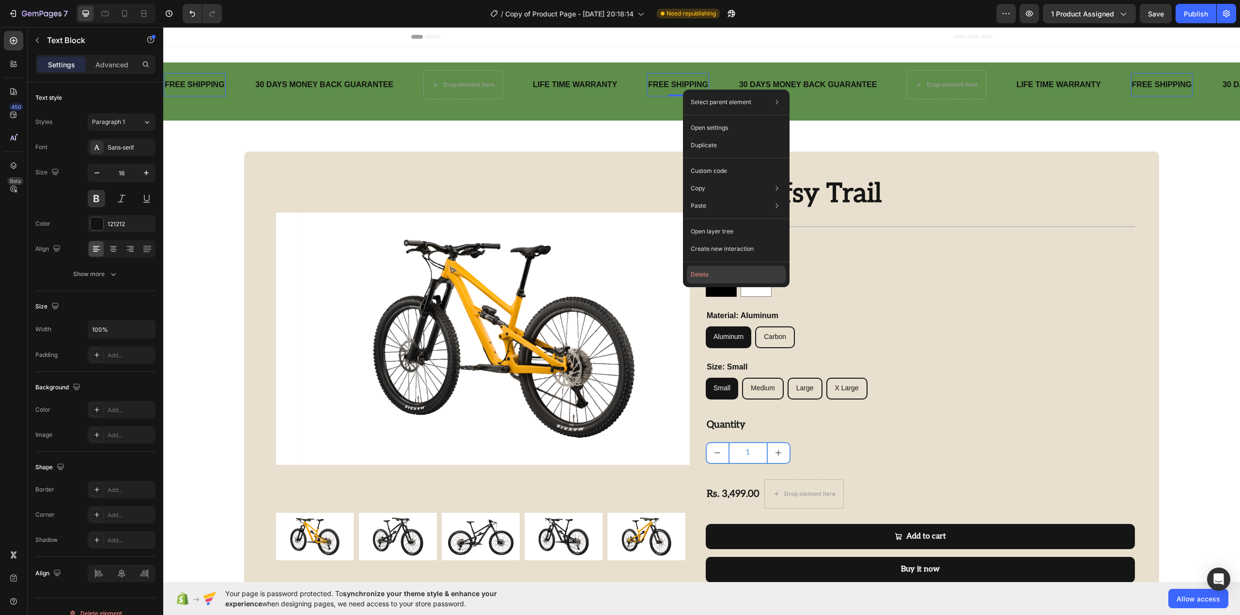
click at [713, 266] on button "Delete" at bounding box center [736, 274] width 99 height 17
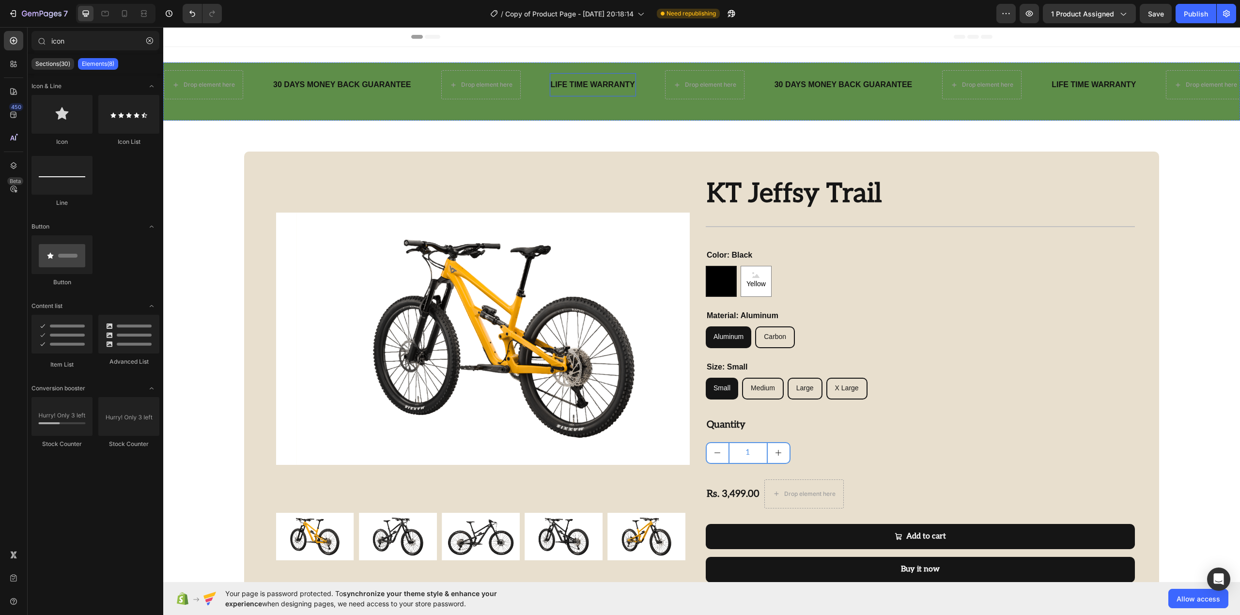
click at [618, 82] on p "LIFE TIME WARRANTY" at bounding box center [593, 85] width 84 height 14
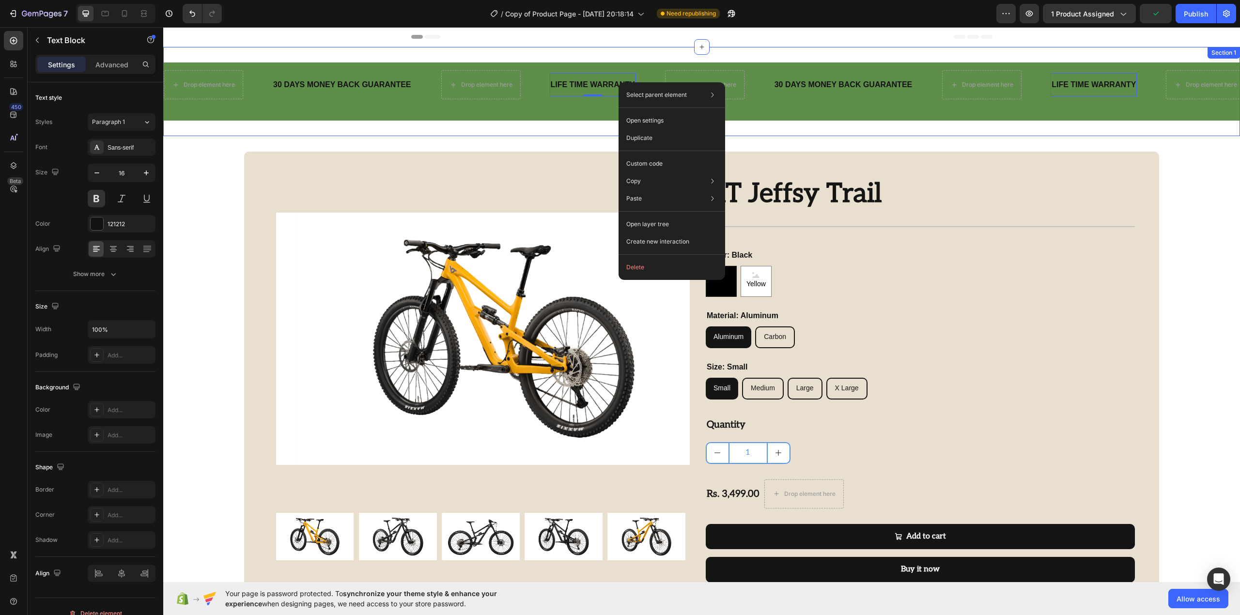
click at [675, 57] on div "Drop element here 30 DAYS MONEY BACK GUARANTEE Text Block Drop element here LIF…" at bounding box center [701, 91] width 1076 height 89
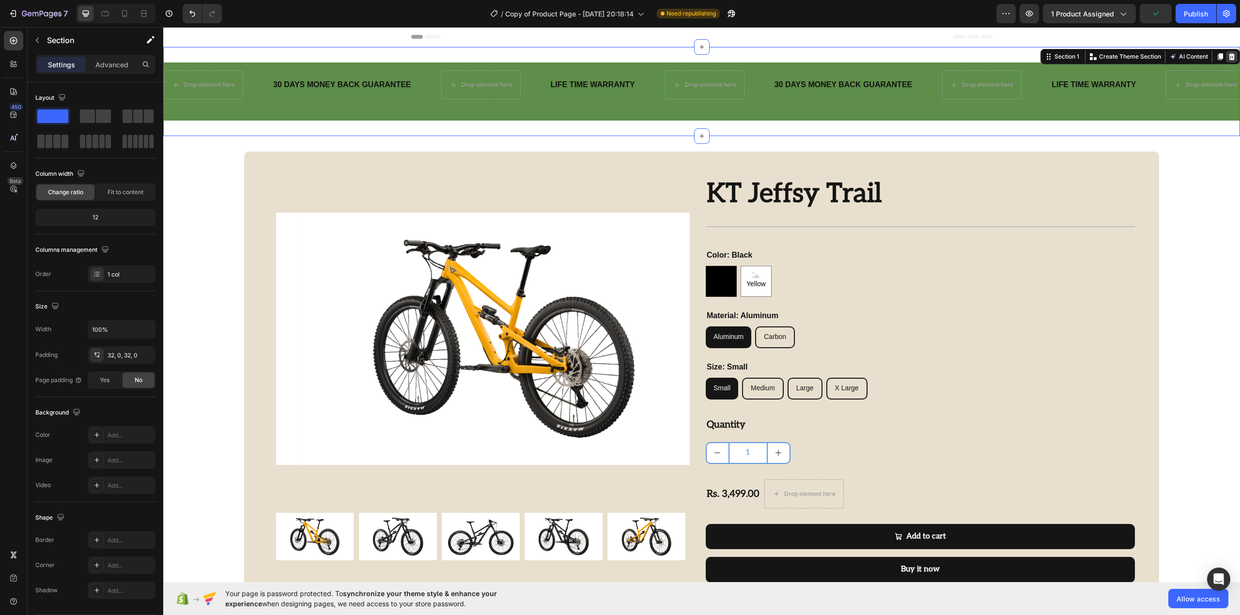
click at [1226, 61] on div at bounding box center [1232, 57] width 12 height 12
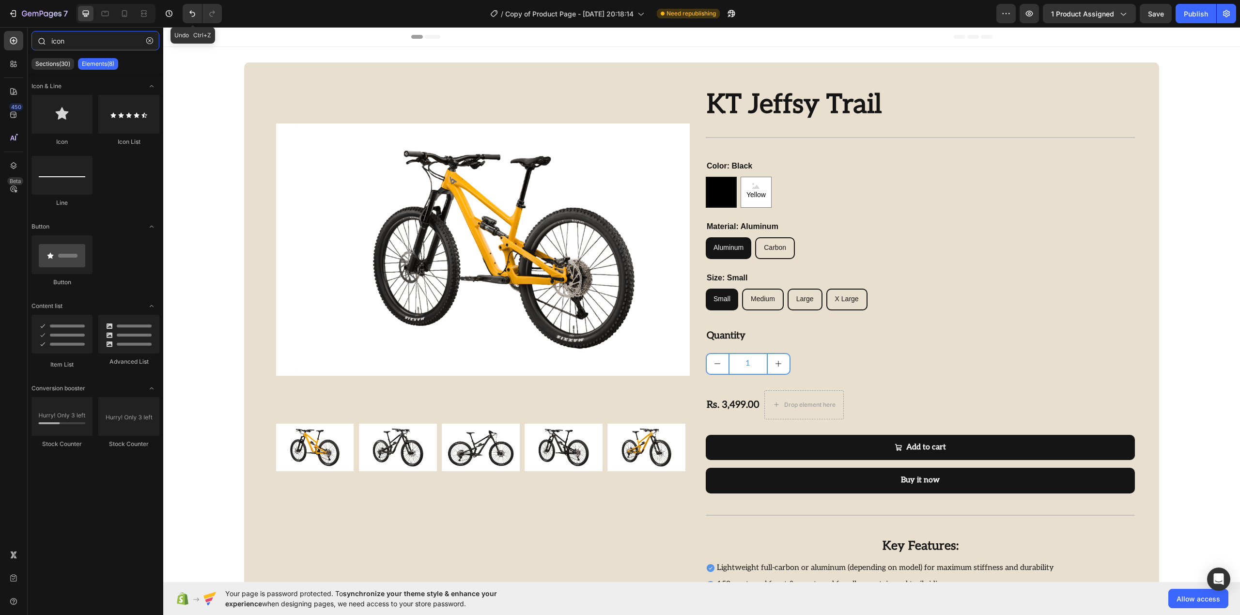
click at [93, 44] on input "icon" at bounding box center [95, 40] width 128 height 19
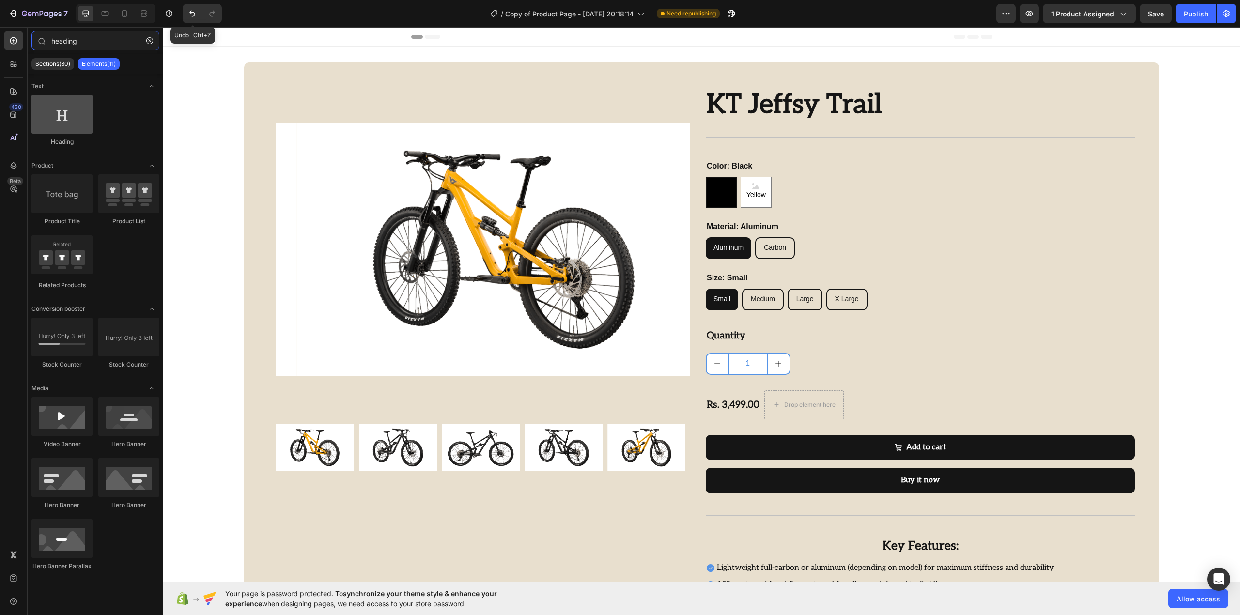
type input "heading"
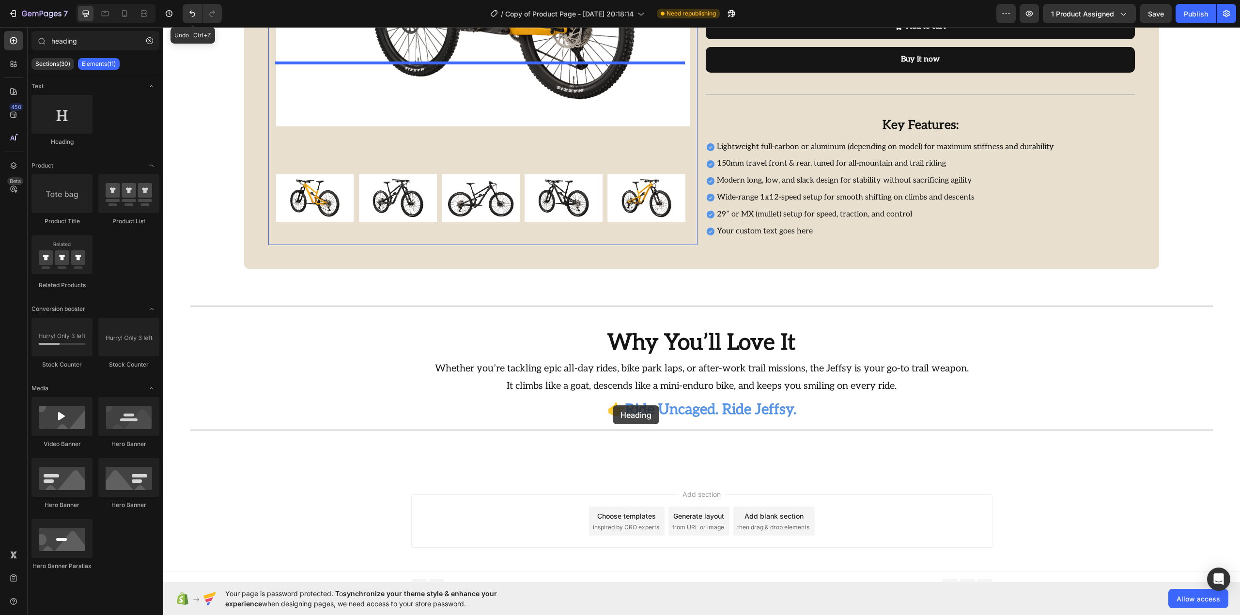
scroll to position [431, 0]
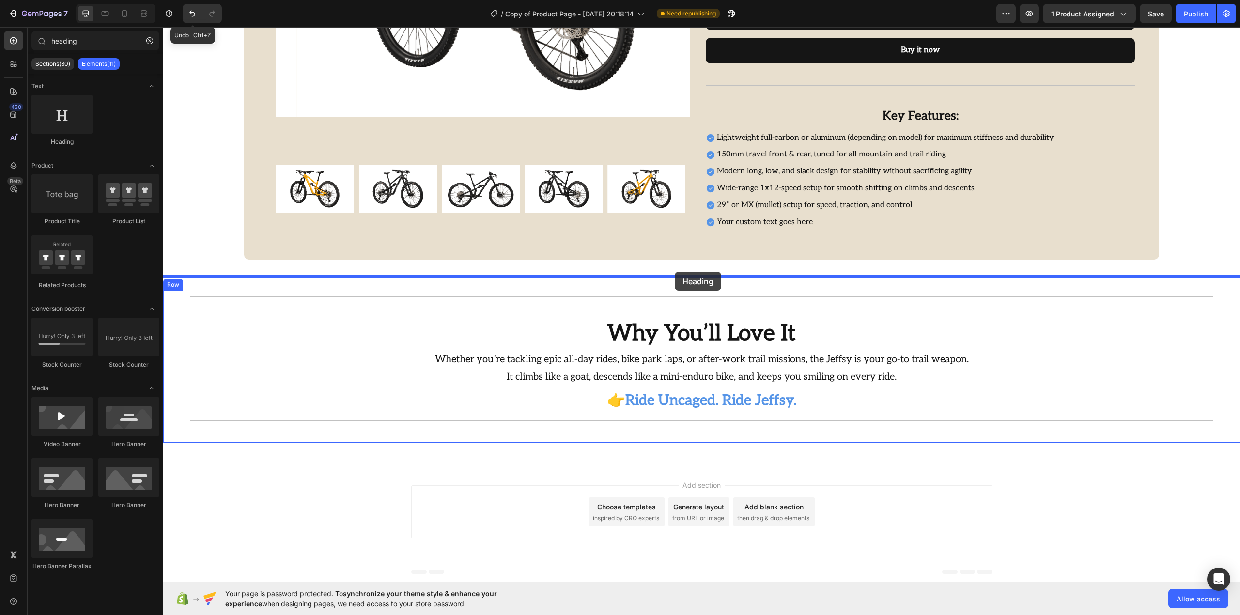
drag, startPoint x: 239, startPoint y: 149, endPoint x: 675, endPoint y: 272, distance: 452.2
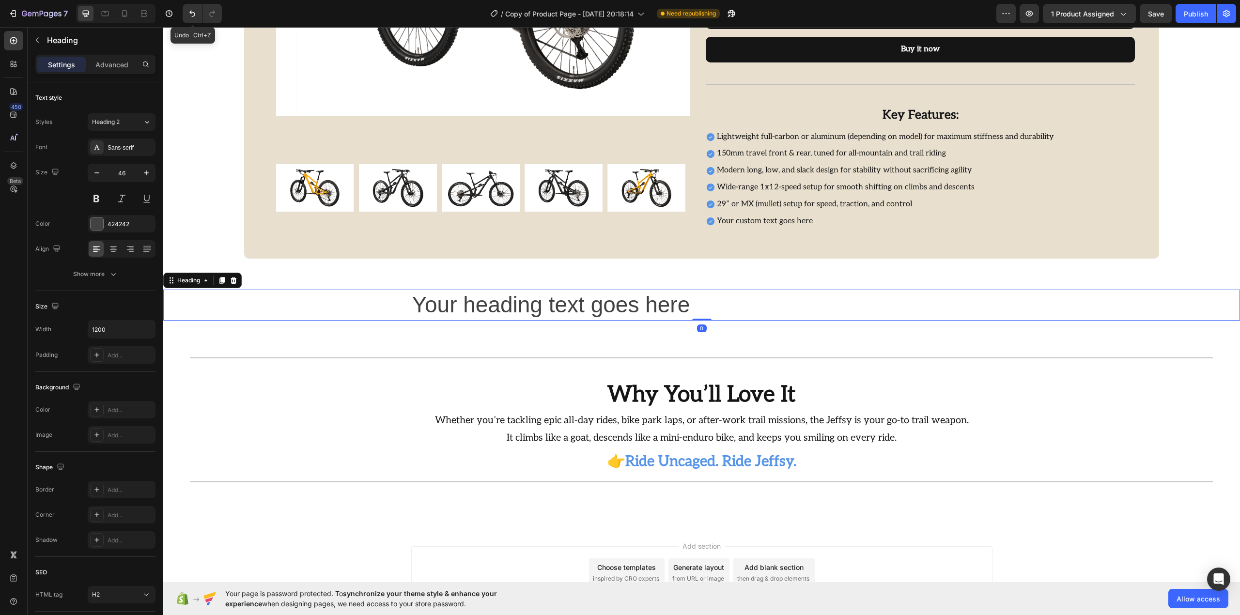
click at [500, 303] on h2 "Your heading text goes here" at bounding box center [701, 305] width 581 height 31
click at [441, 328] on div "Your heading text goes here Heading 0 Section 2" at bounding box center [701, 305] width 1076 height 62
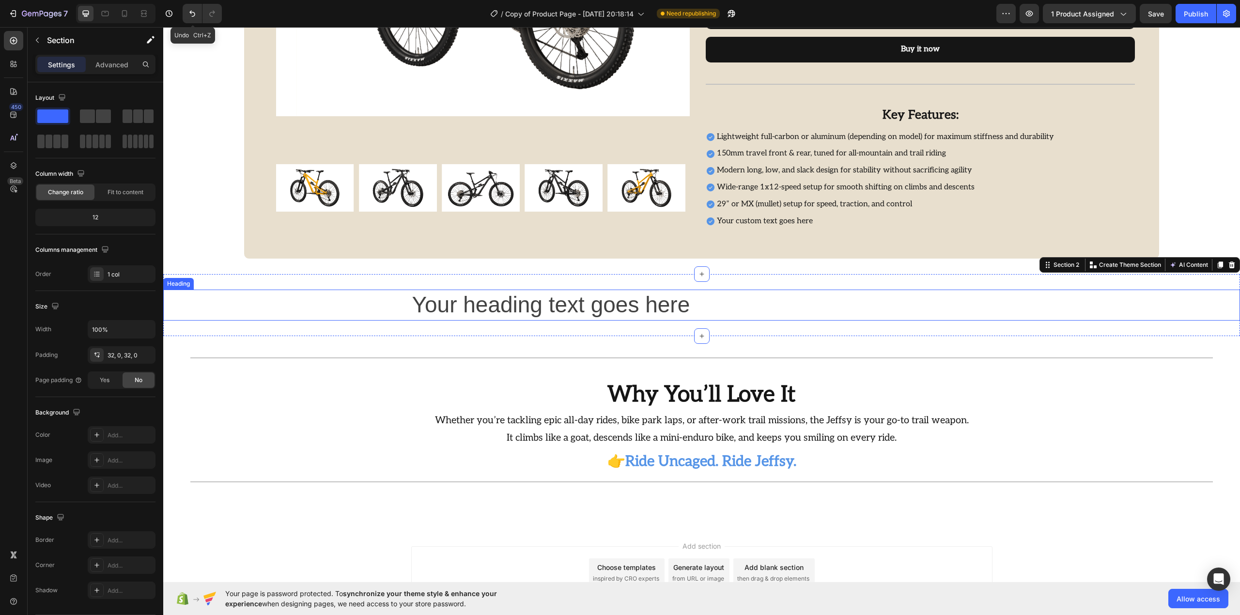
click at [465, 310] on p "Your heading text goes here" at bounding box center [701, 305] width 579 height 29
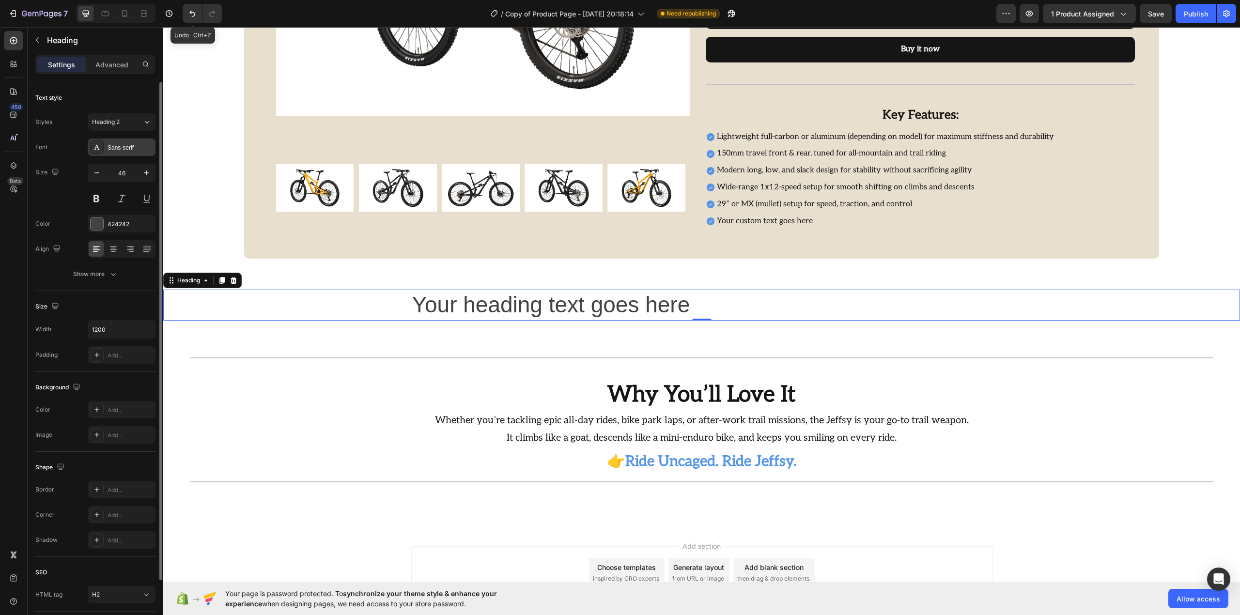
click at [121, 150] on div "Sans-serif" at bounding box center [130, 147] width 46 height 9
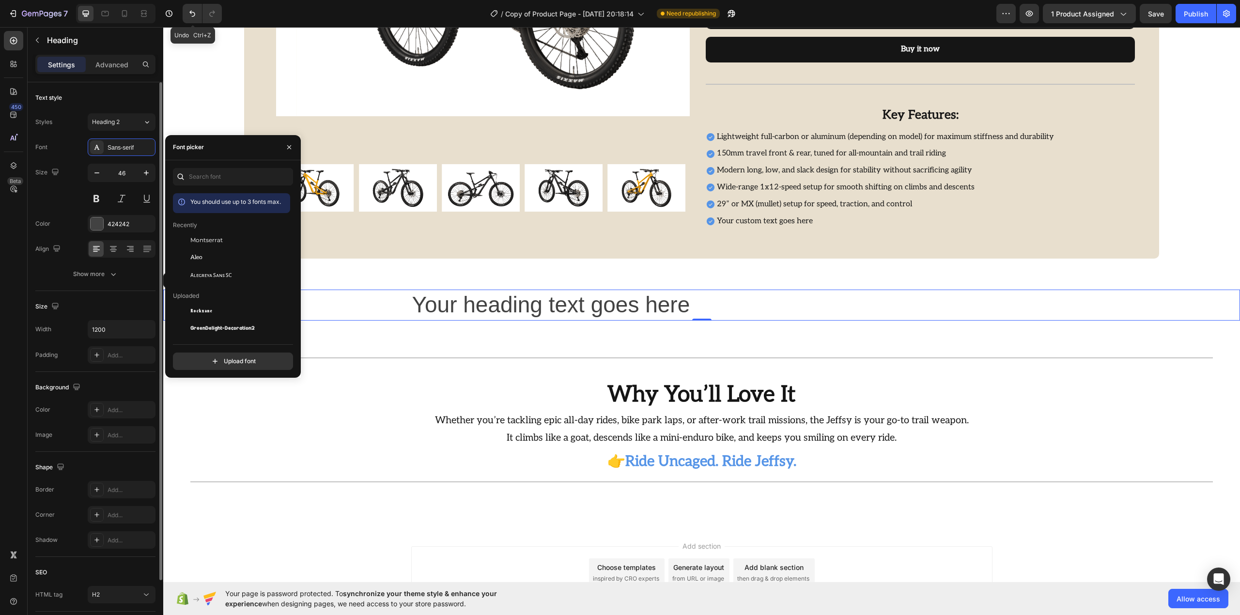
click at [109, 134] on div "Styles Heading 2 Font Sans-serif Size 46 Color 424242 Align Show more" at bounding box center [95, 197] width 120 height 169
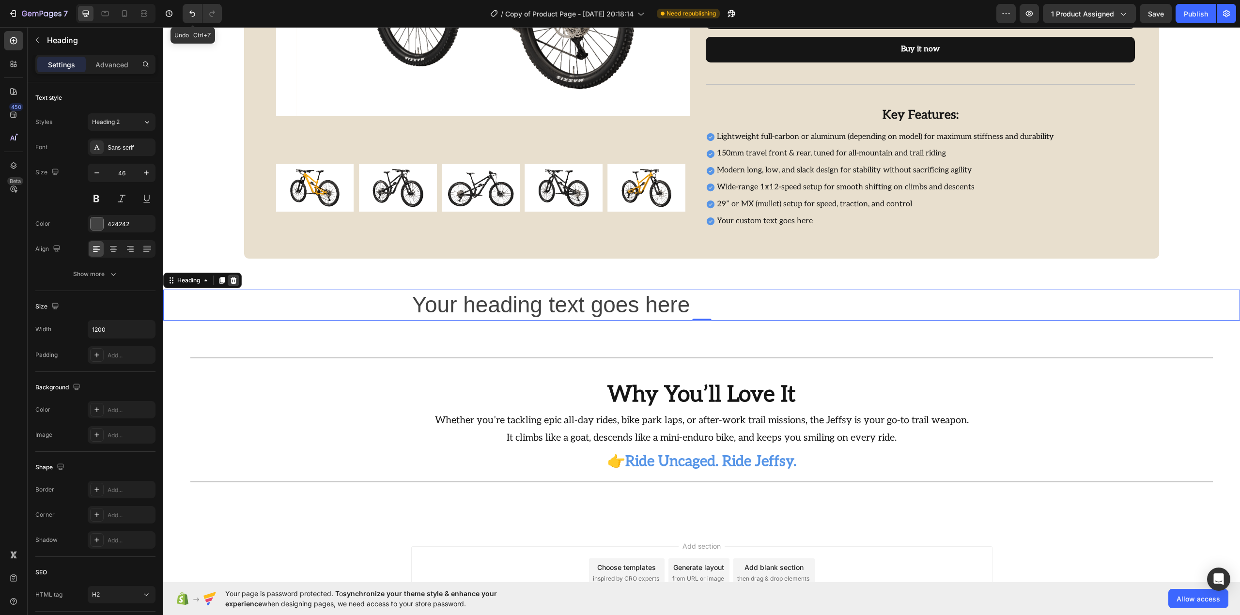
click at [237, 283] on icon at bounding box center [234, 280] width 8 height 8
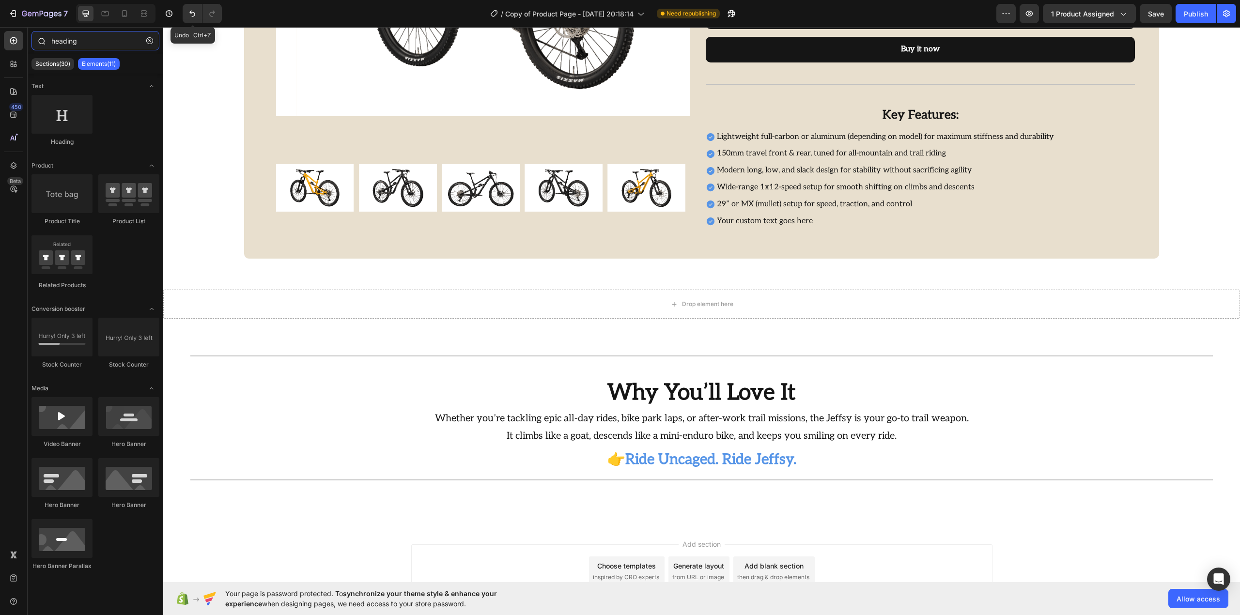
click at [100, 41] on input "heading" at bounding box center [95, 40] width 128 height 19
click at [150, 45] on button "button" at bounding box center [149, 40] width 15 height 15
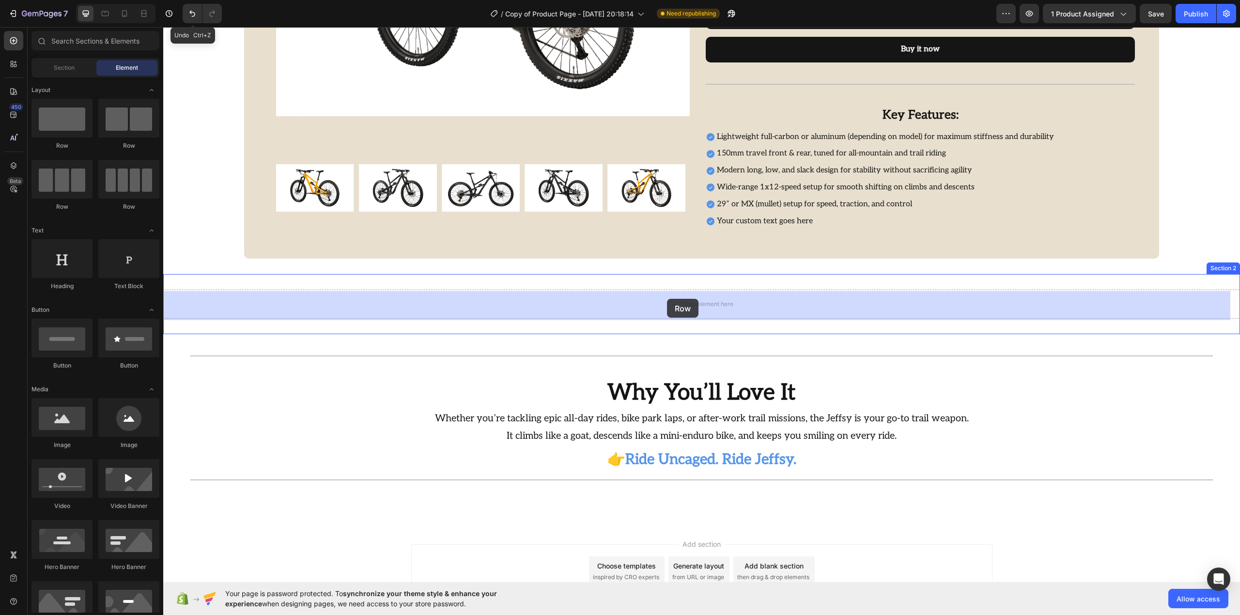
drag, startPoint x: 274, startPoint y: 154, endPoint x: 667, endPoint y: 299, distance: 419.0
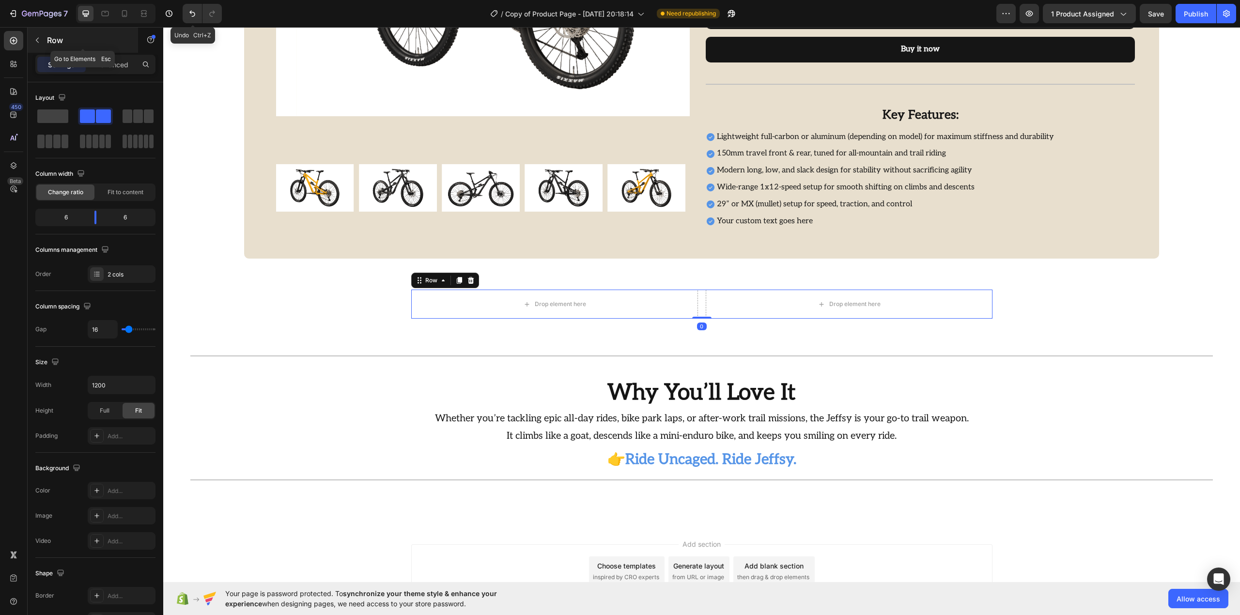
click at [58, 46] on div "Row" at bounding box center [83, 40] width 110 height 25
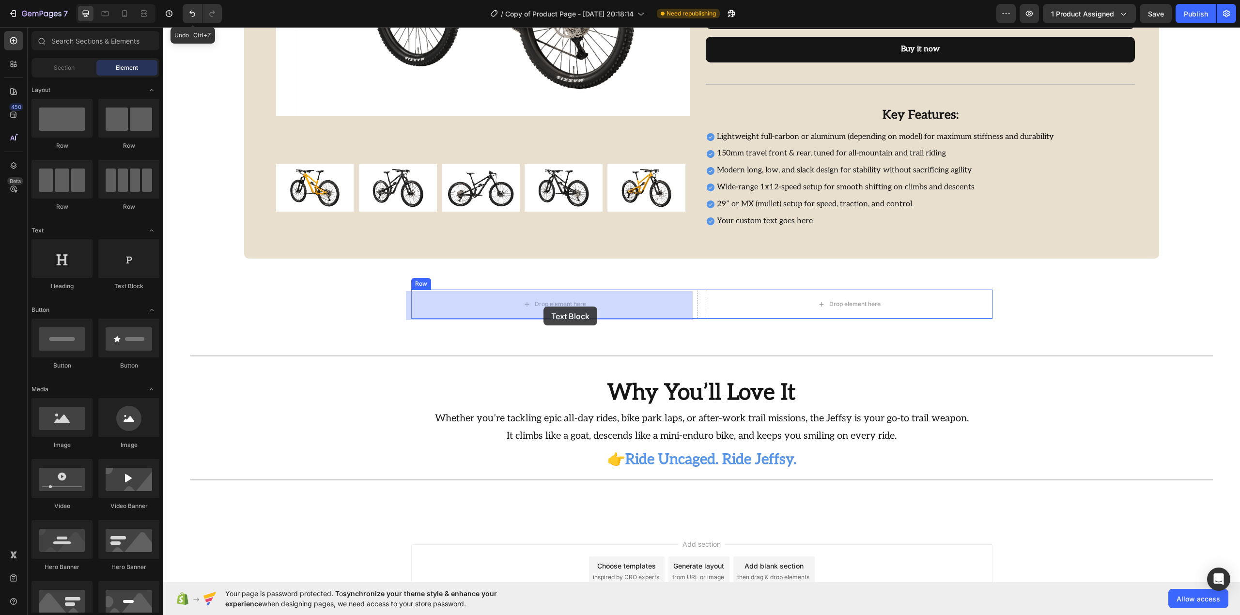
drag, startPoint x: 427, startPoint y: 283, endPoint x: 543, endPoint y: 307, distance: 119.0
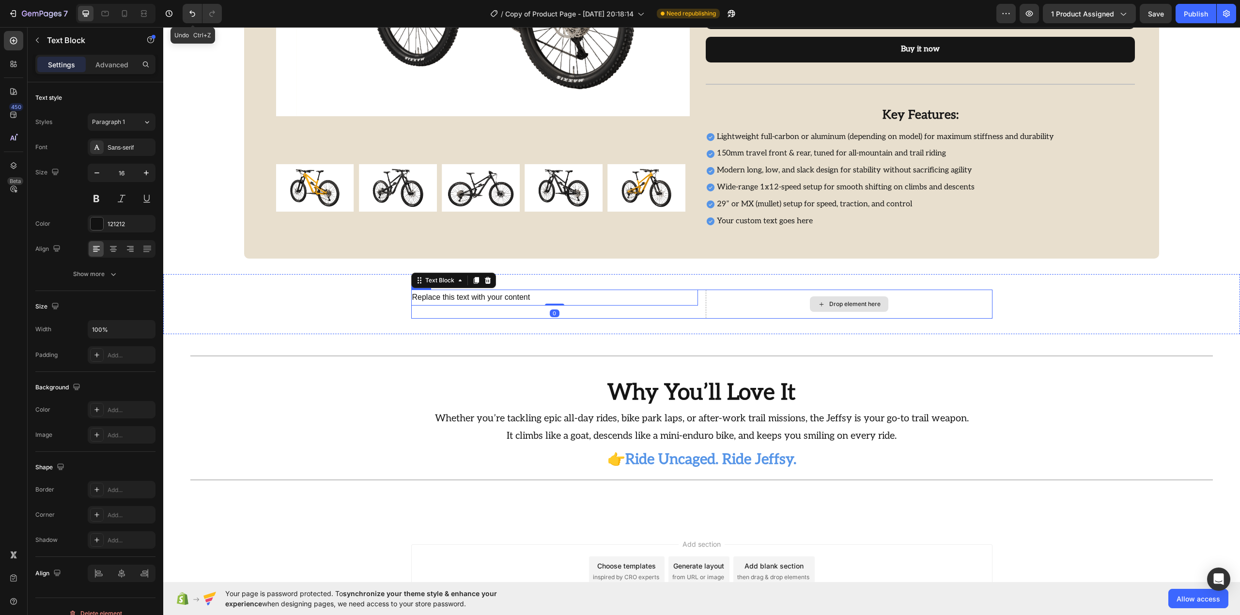
click at [752, 309] on div "Drop element here" at bounding box center [849, 304] width 287 height 29
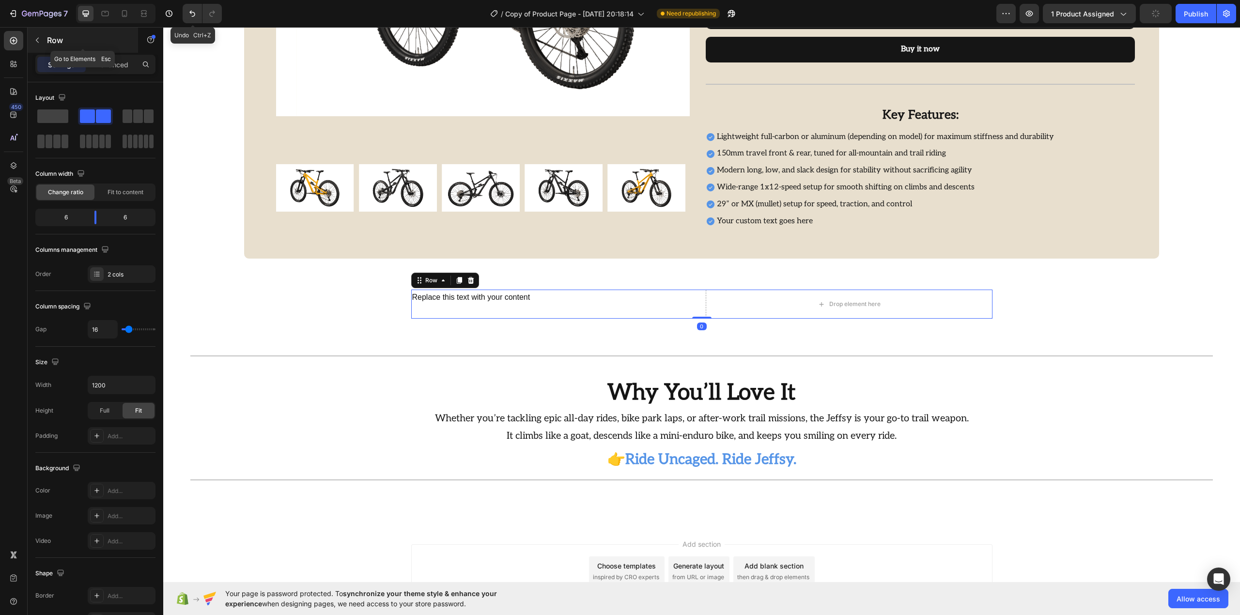
click at [72, 39] on p "Row" at bounding box center [88, 40] width 82 height 12
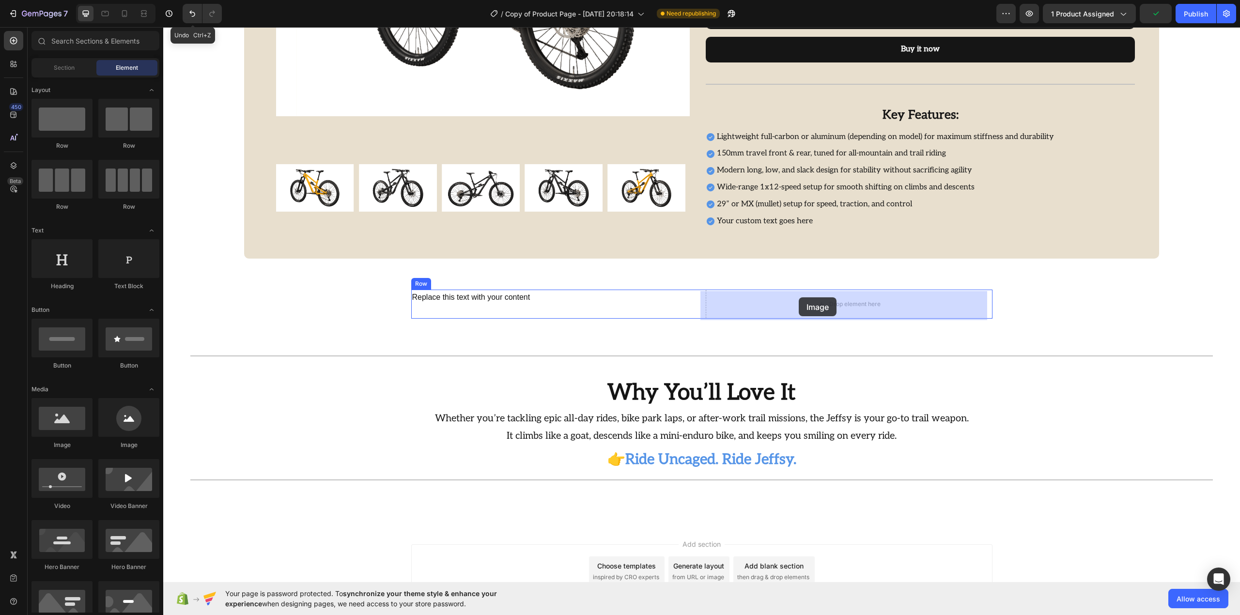
drag, startPoint x: 227, startPoint y: 446, endPoint x: 798, endPoint y: 297, distance: 590.5
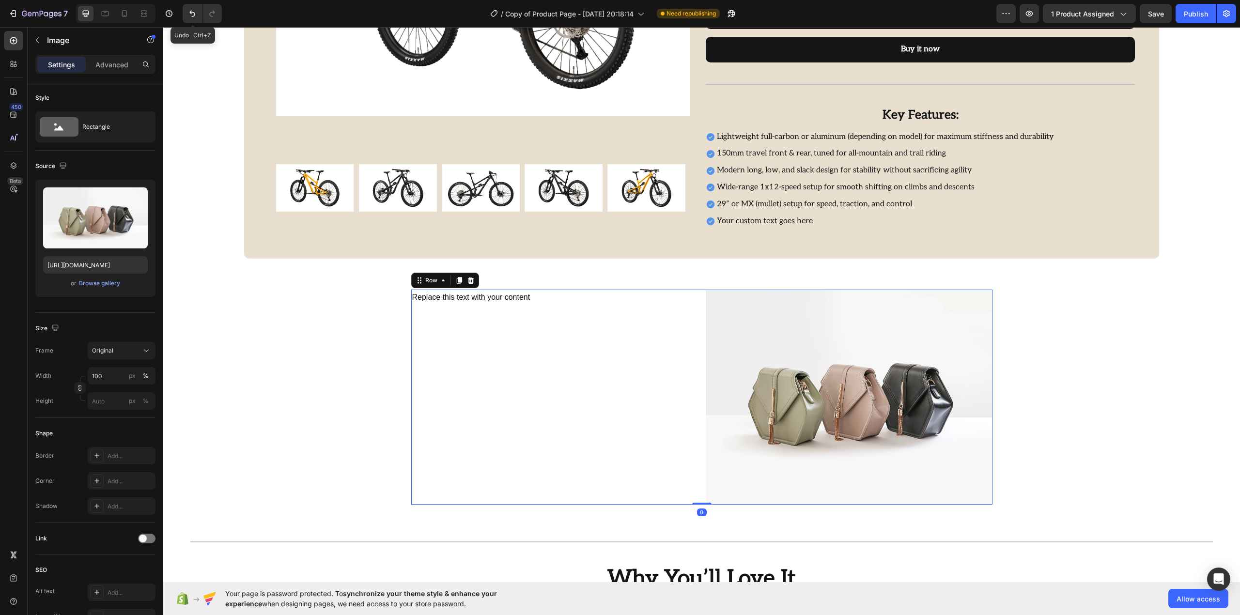
click at [520, 309] on div "Replace this text with your content Text Block" at bounding box center [554, 397] width 287 height 215
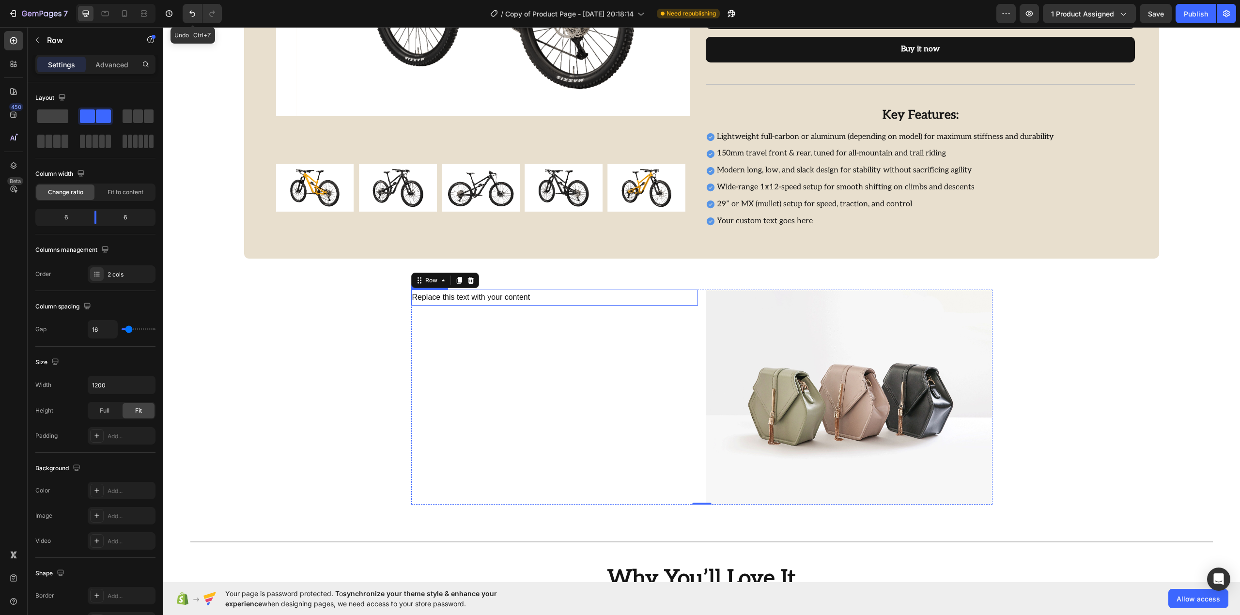
click at [483, 300] on div "Replace this text with your content" at bounding box center [554, 298] width 287 height 16
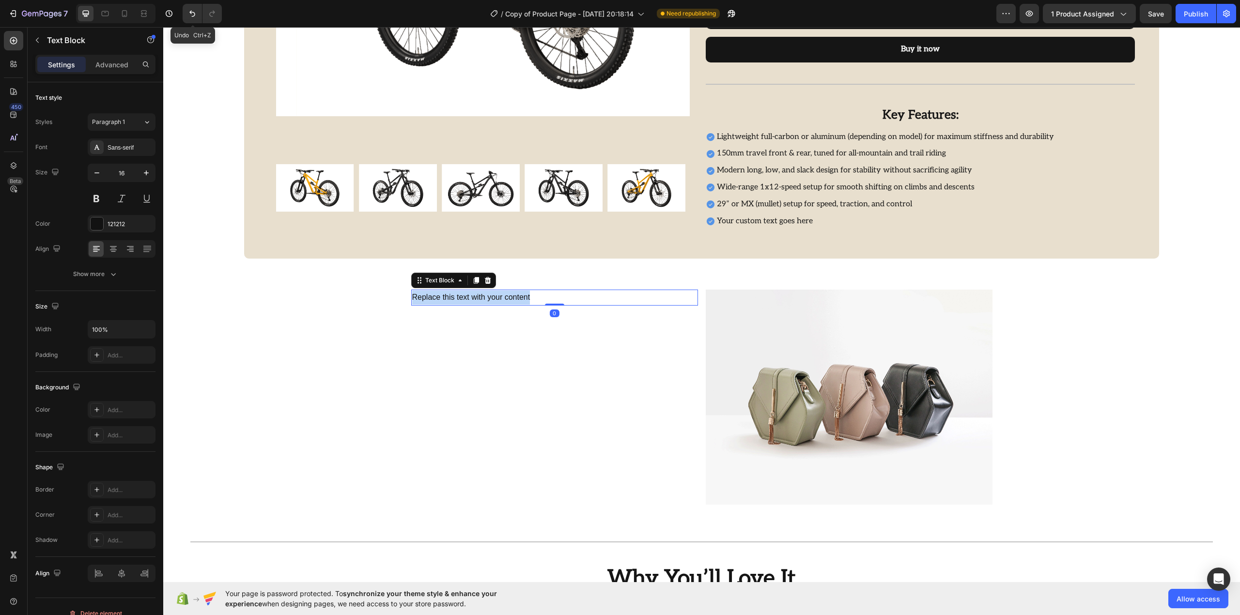
click at [483, 300] on p "Replace this text with your content" at bounding box center [554, 298] width 285 height 14
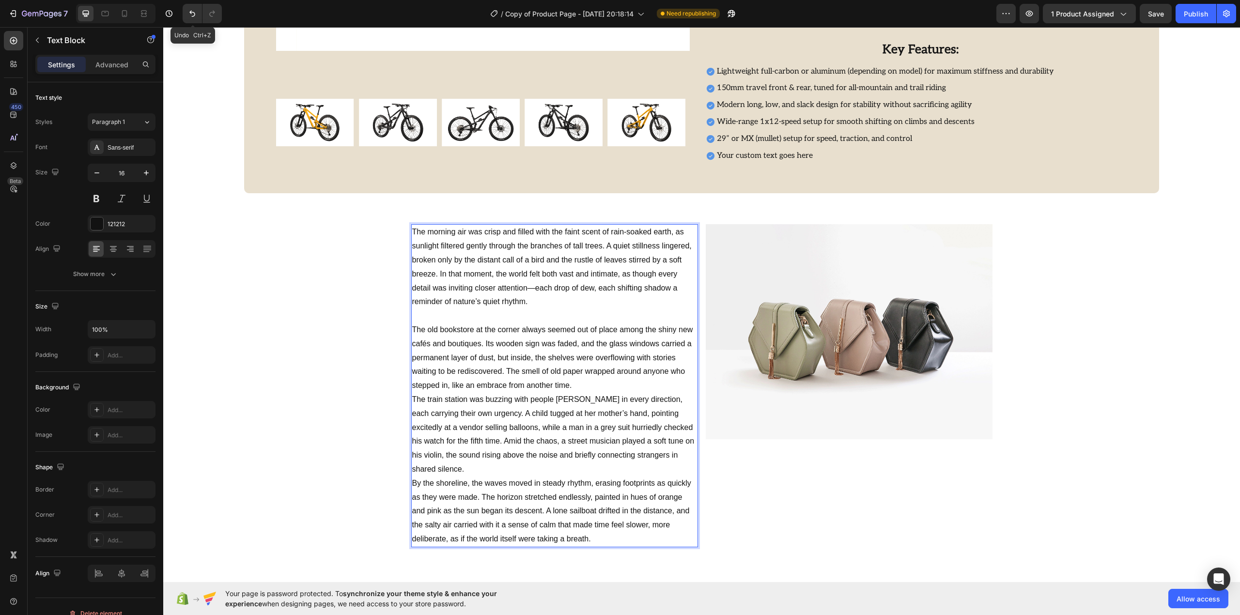
scroll to position [583, 0]
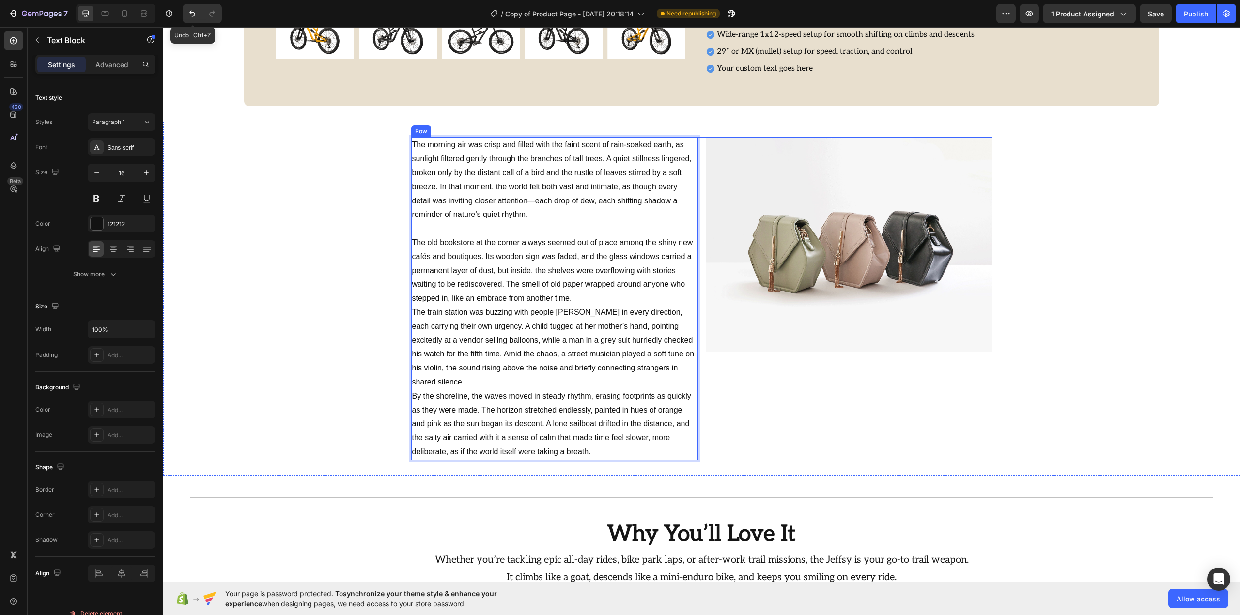
click at [783, 363] on div "Image" at bounding box center [849, 298] width 287 height 322
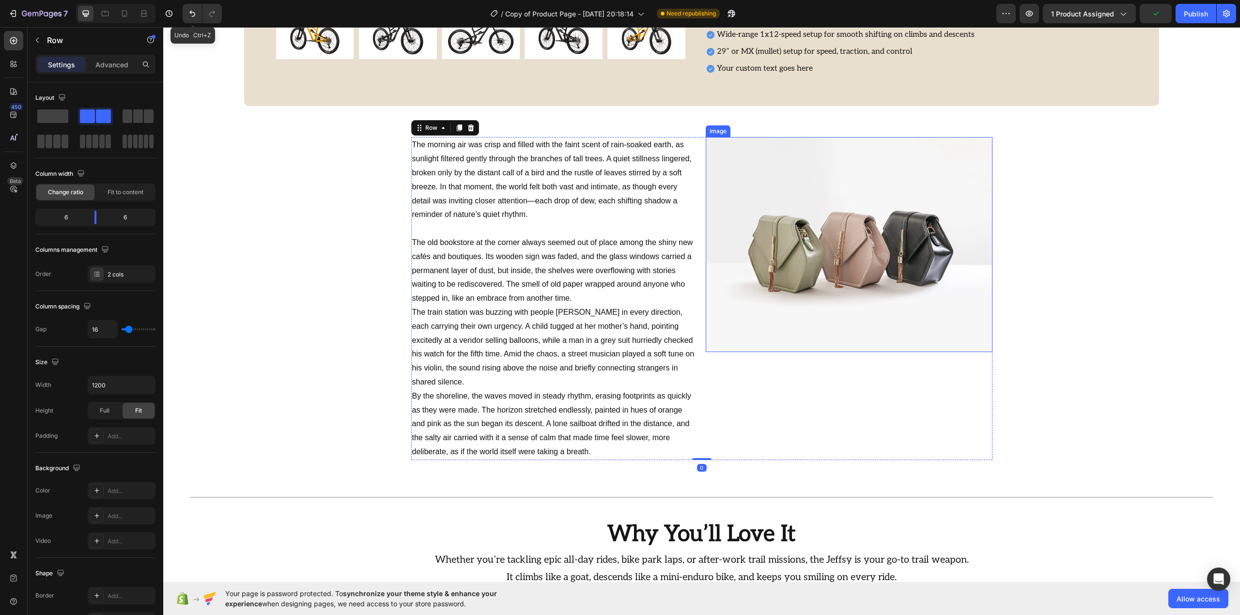
click at [772, 340] on img at bounding box center [849, 244] width 287 height 215
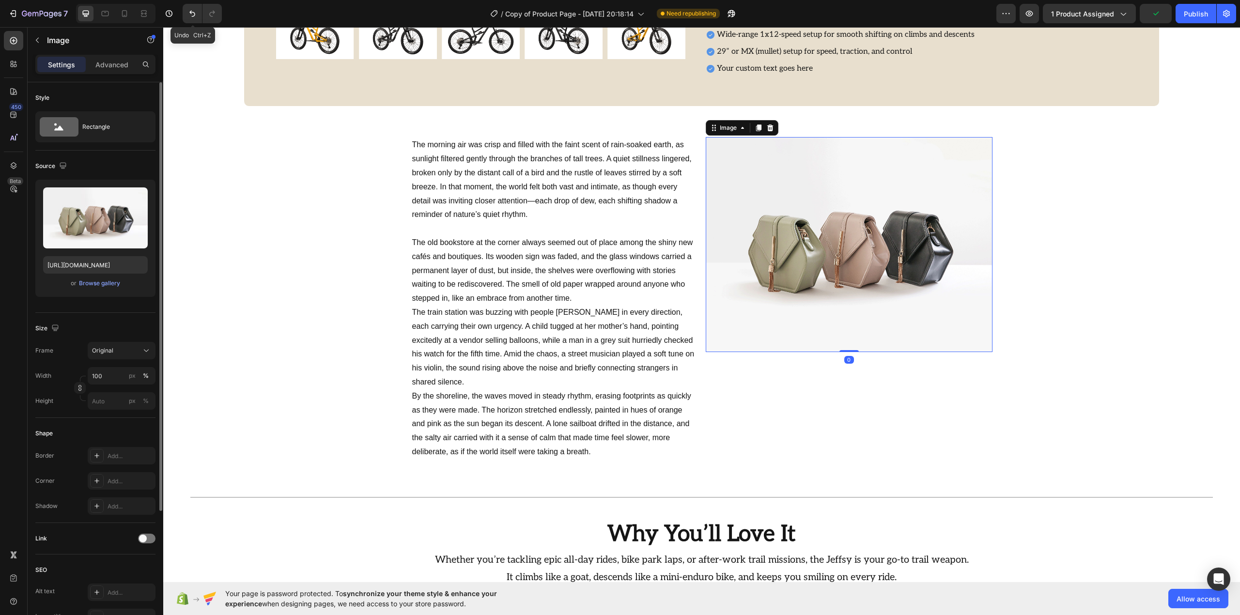
scroll to position [129, 0]
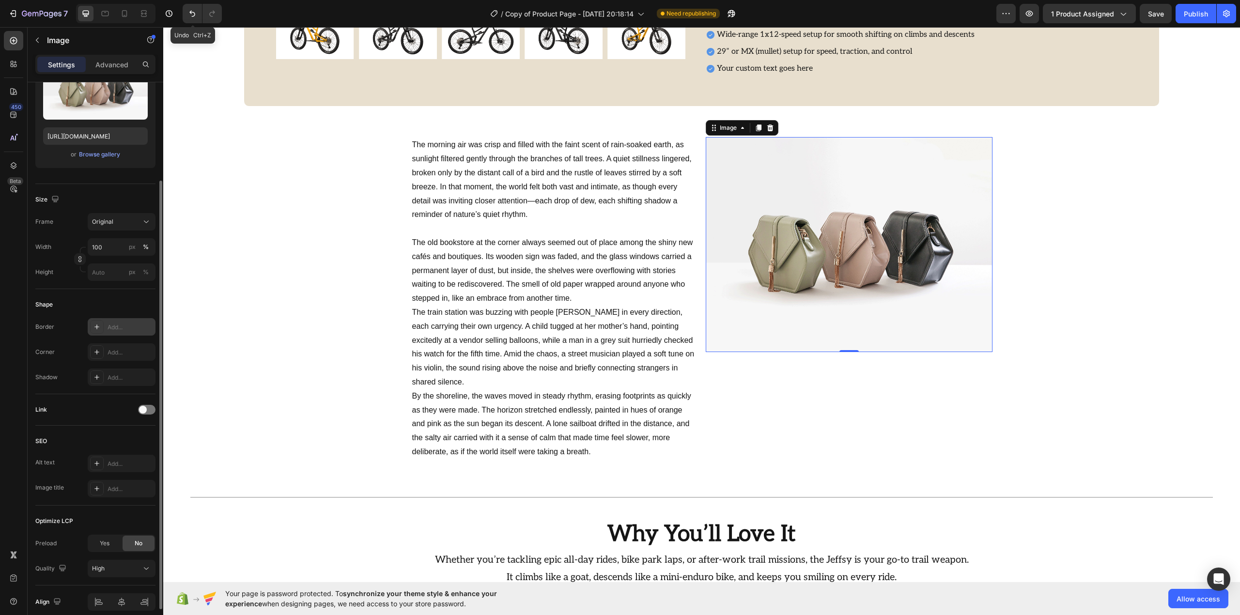
click at [104, 325] on div "Add..." at bounding box center [122, 326] width 68 height 17
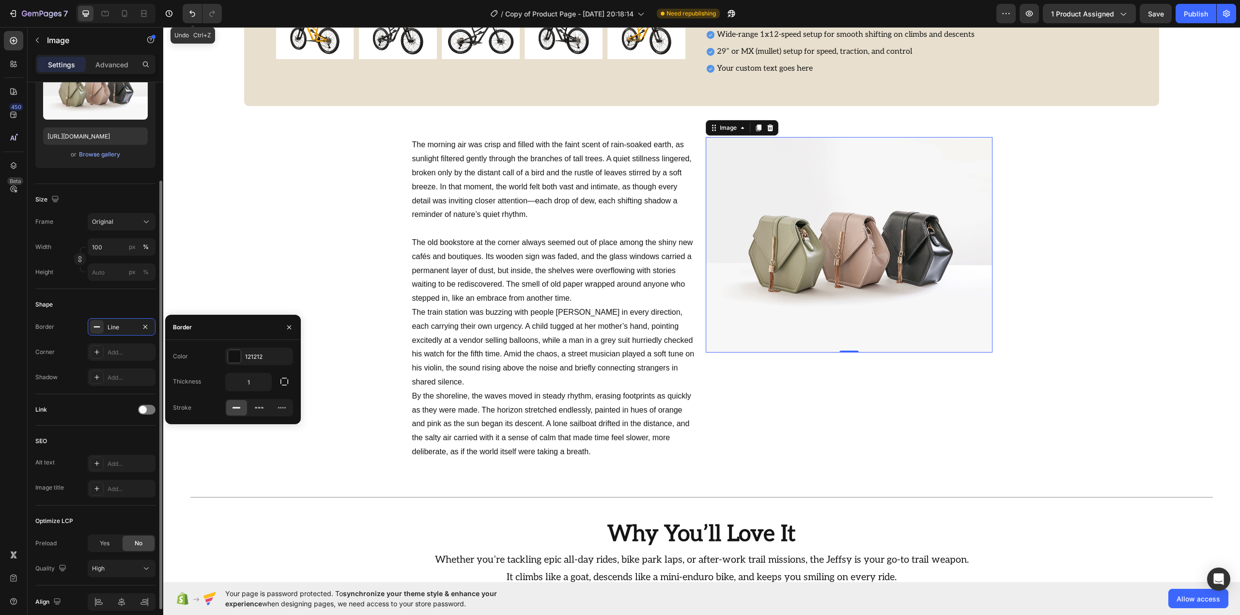
click at [118, 297] on div "Shape" at bounding box center [95, 304] width 120 height 15
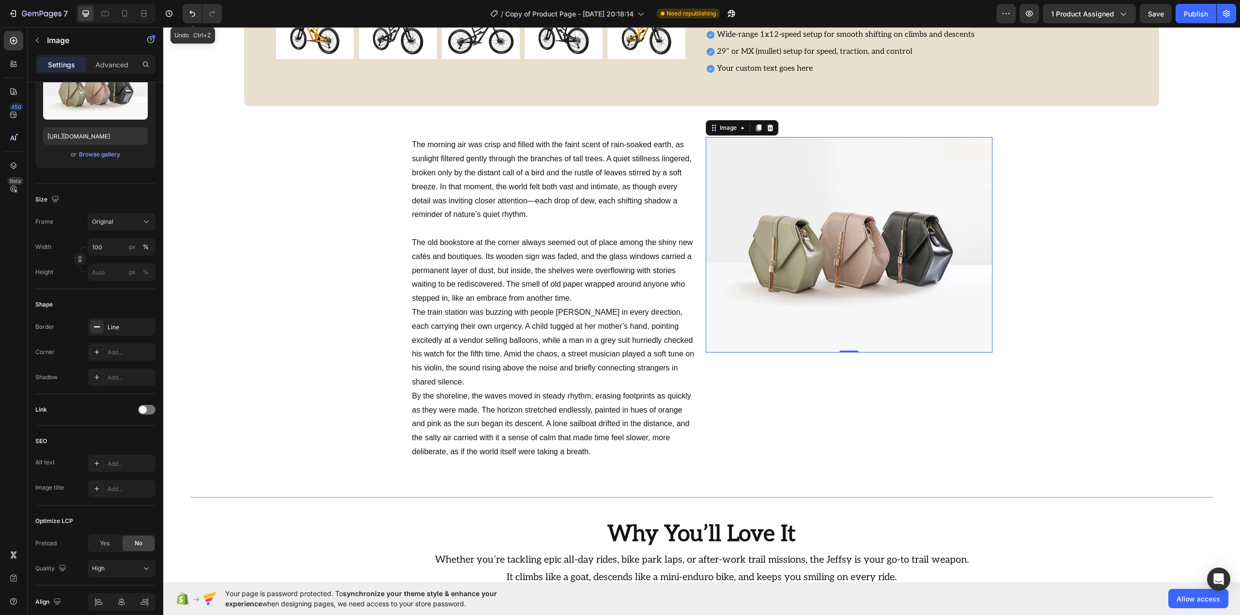
click at [1139, 249] on div "The morning air was crisp and filled with the faint scent of rain-soaked earth,…" at bounding box center [701, 298] width 1076 height 322
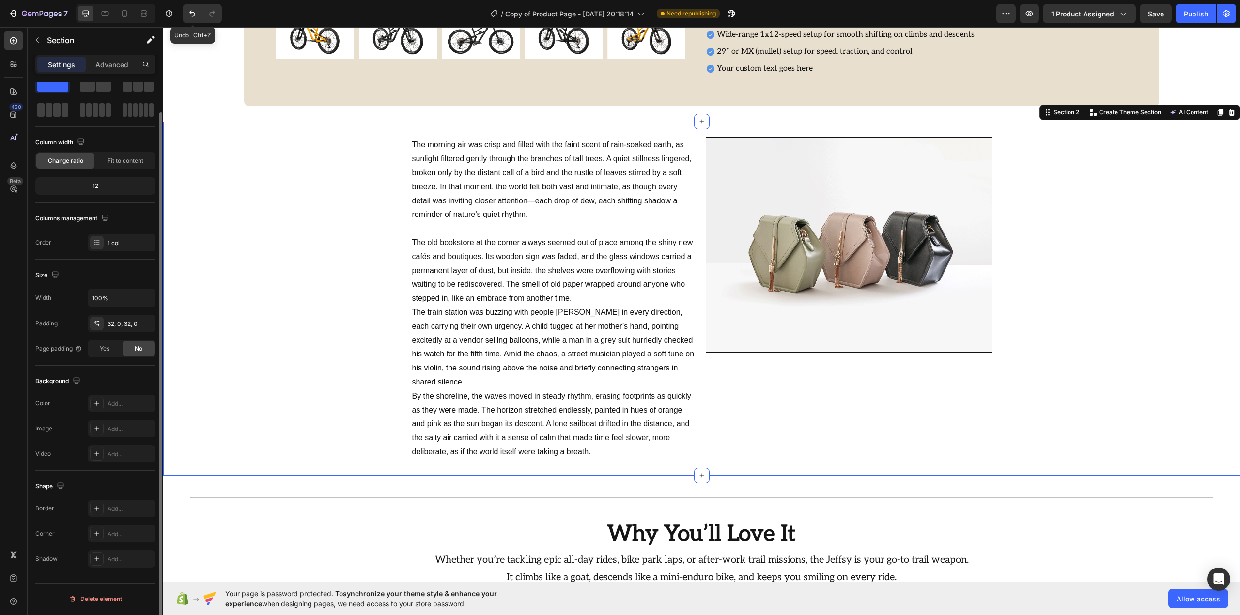
scroll to position [0, 0]
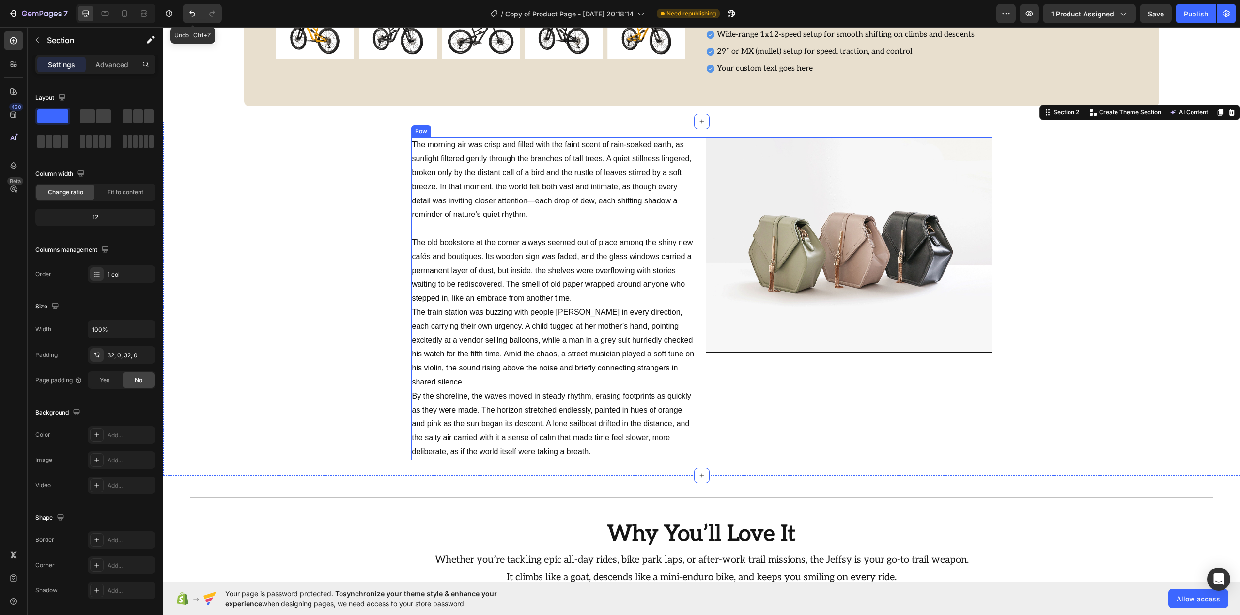
click at [694, 212] on div "The morning air was crisp and filled with the faint scent of rain-soaked earth,…" at bounding box center [701, 298] width 581 height 322
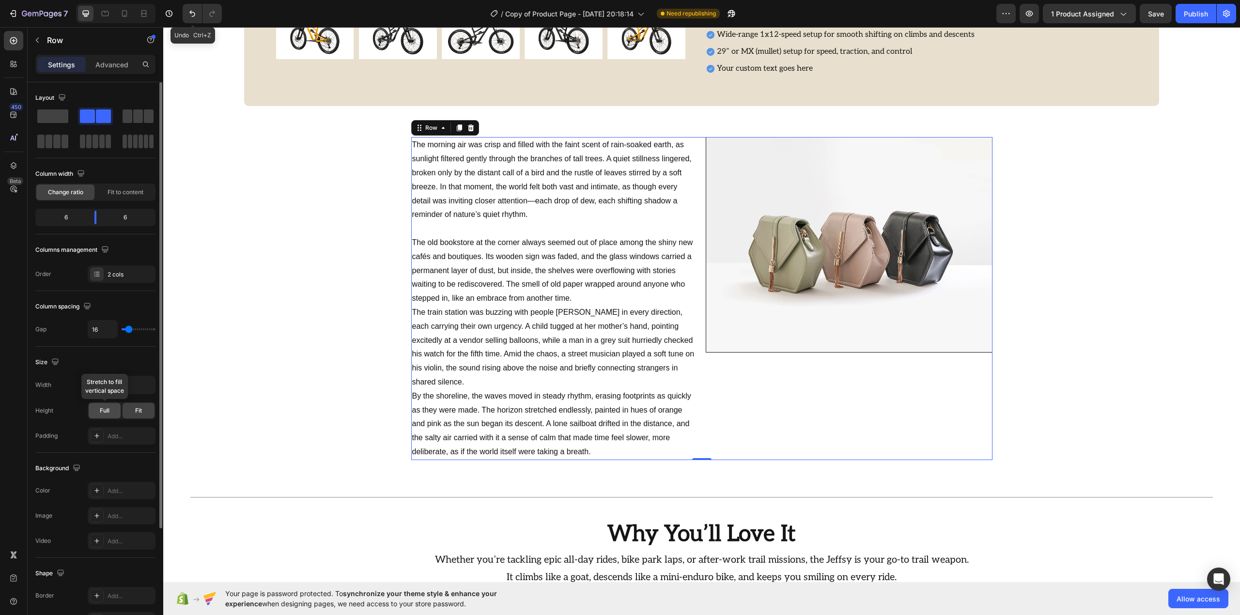
click at [105, 410] on span "Full" at bounding box center [105, 410] width 10 height 9
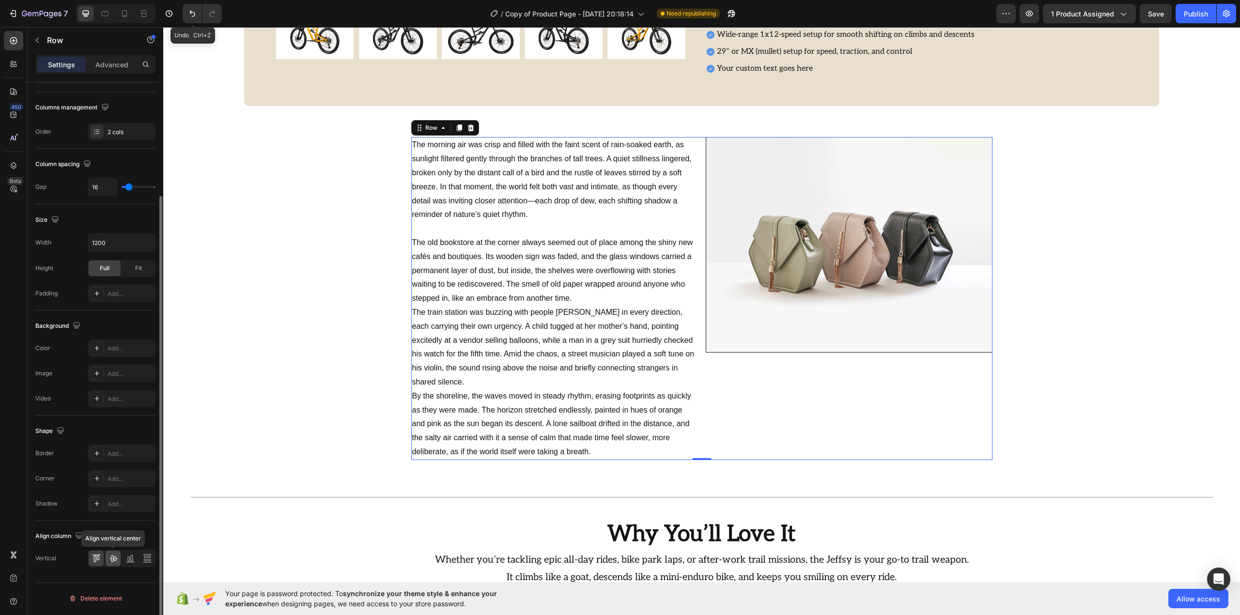
click at [111, 561] on icon at bounding box center [113, 558] width 10 height 10
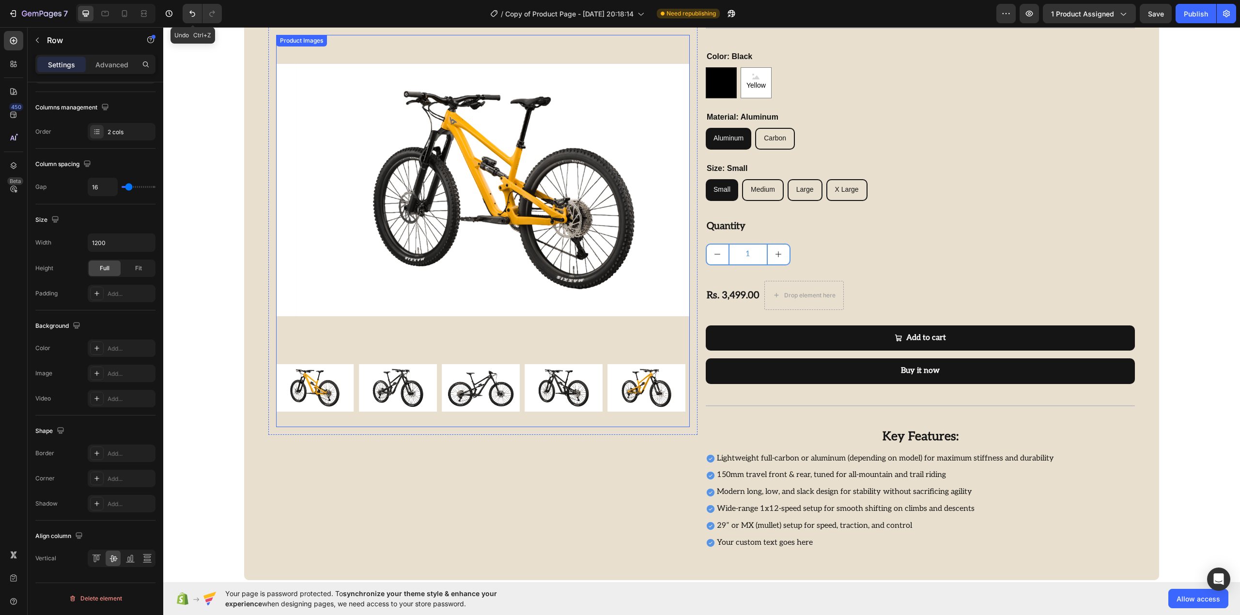
scroll to position [0, 0]
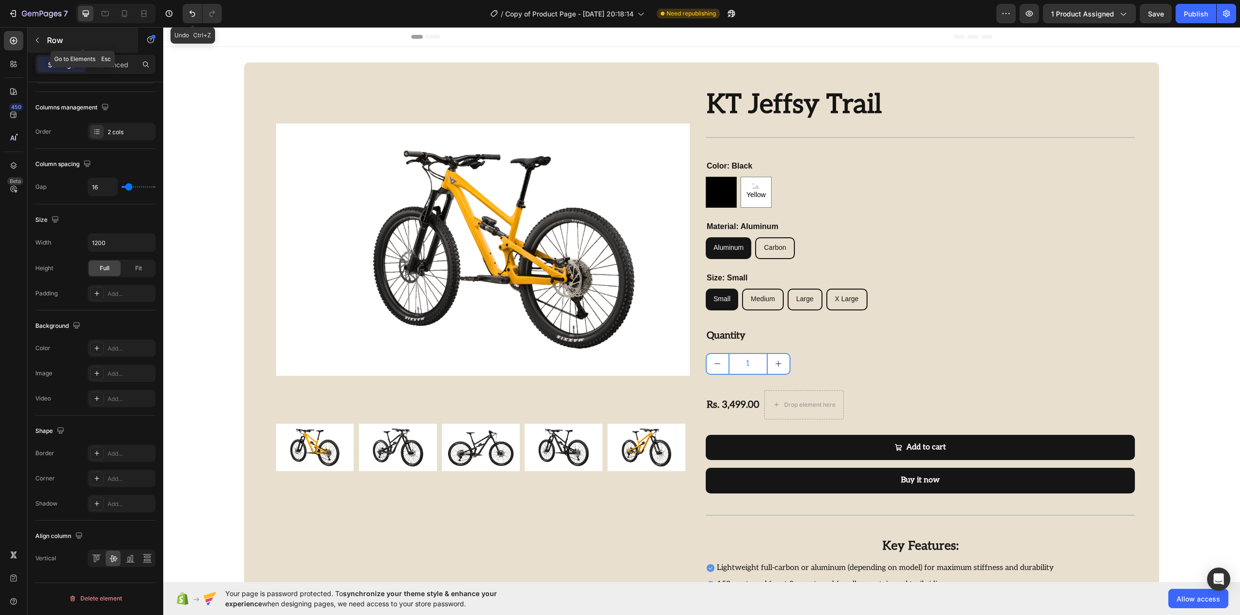
click at [73, 41] on p "Row" at bounding box center [88, 40] width 82 height 12
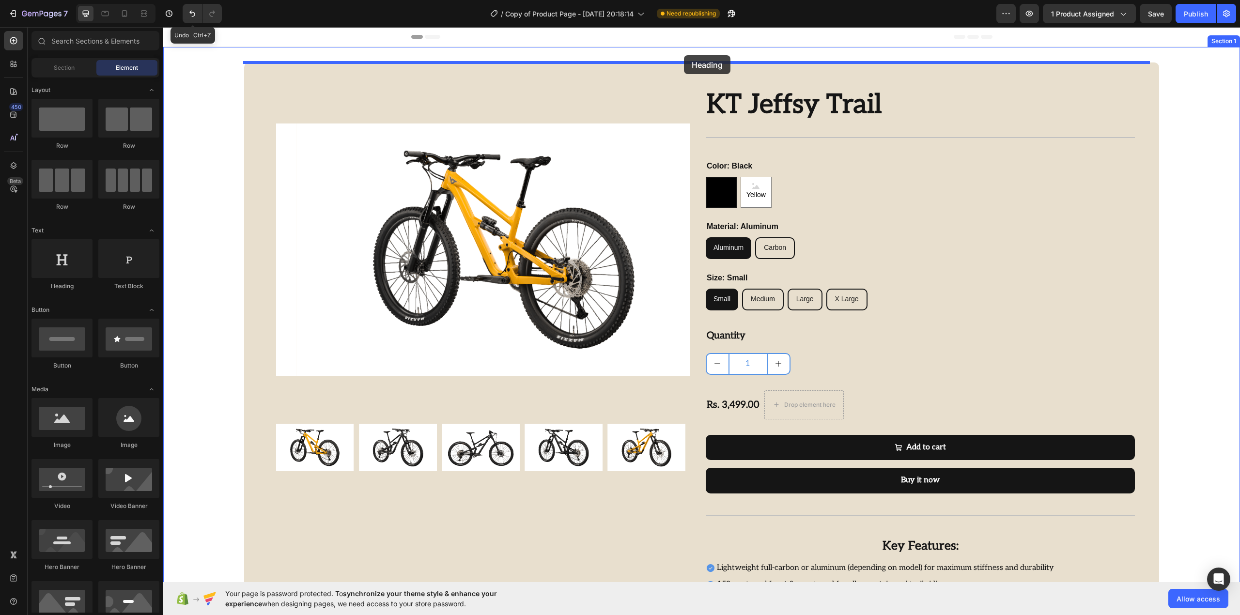
drag, startPoint x: 419, startPoint y: 154, endPoint x: 684, endPoint y: 55, distance: 282.2
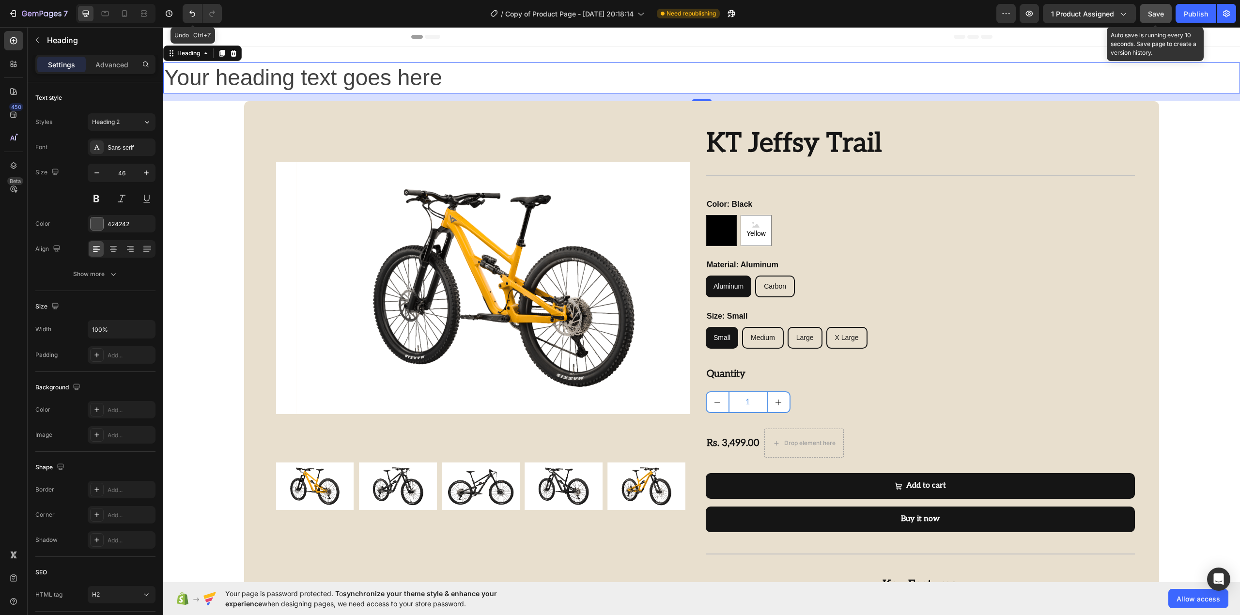
click at [1151, 12] on span "Save" at bounding box center [1156, 14] width 16 height 8
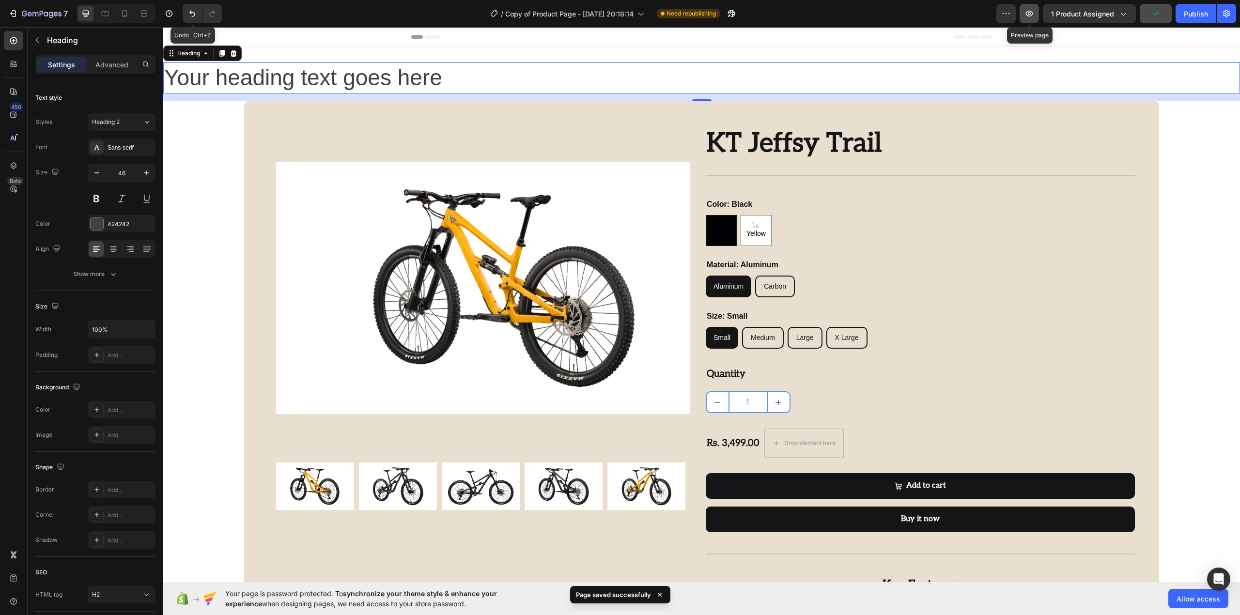
click at [1029, 15] on icon "button" at bounding box center [1029, 14] width 10 height 10
